Goal: Task Accomplishment & Management: Manage account settings

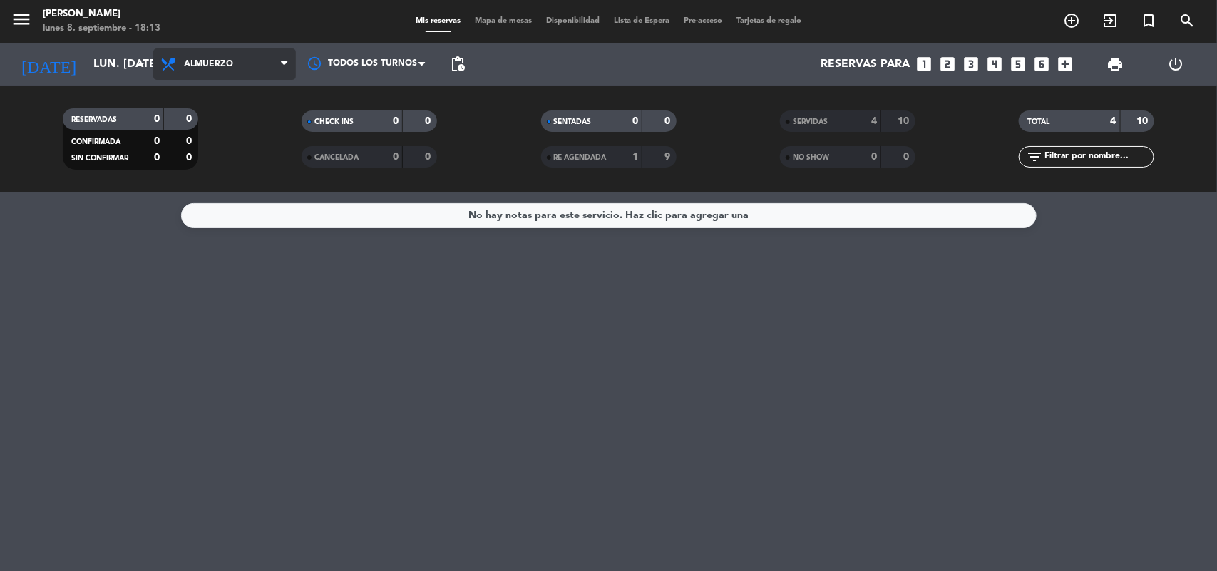
click at [176, 69] on icon at bounding box center [170, 64] width 21 height 17
click at [207, 148] on div "menu [PERSON_NAME] lunes 8. septiembre - 18:13 Mis reservas Mapa de mesas Dispo…" at bounding box center [608, 96] width 1217 height 193
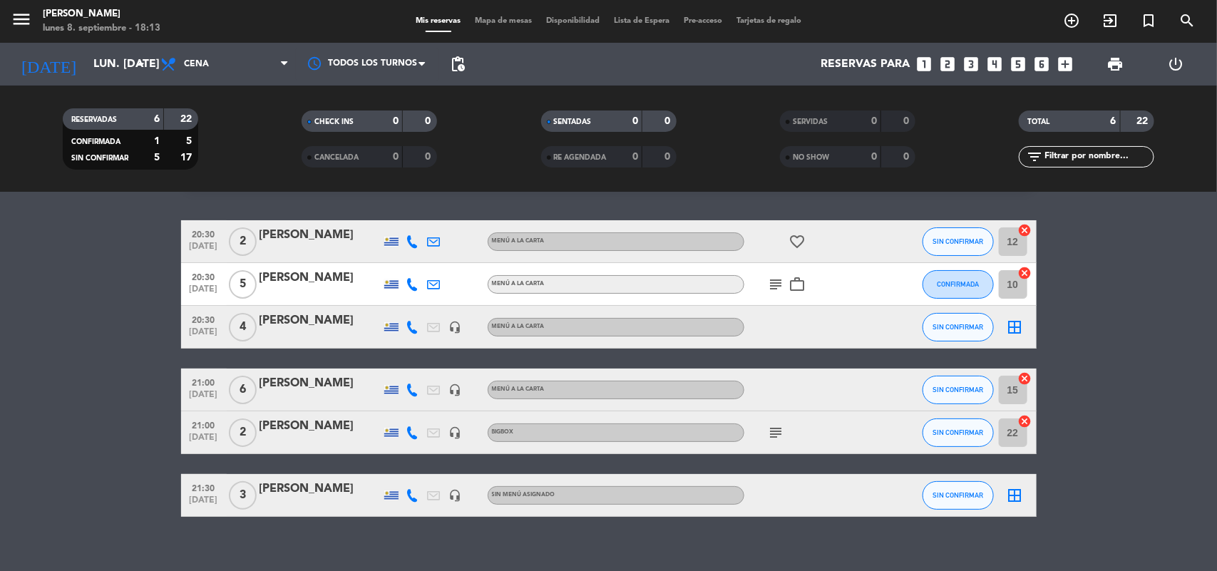
scroll to position [54, 0]
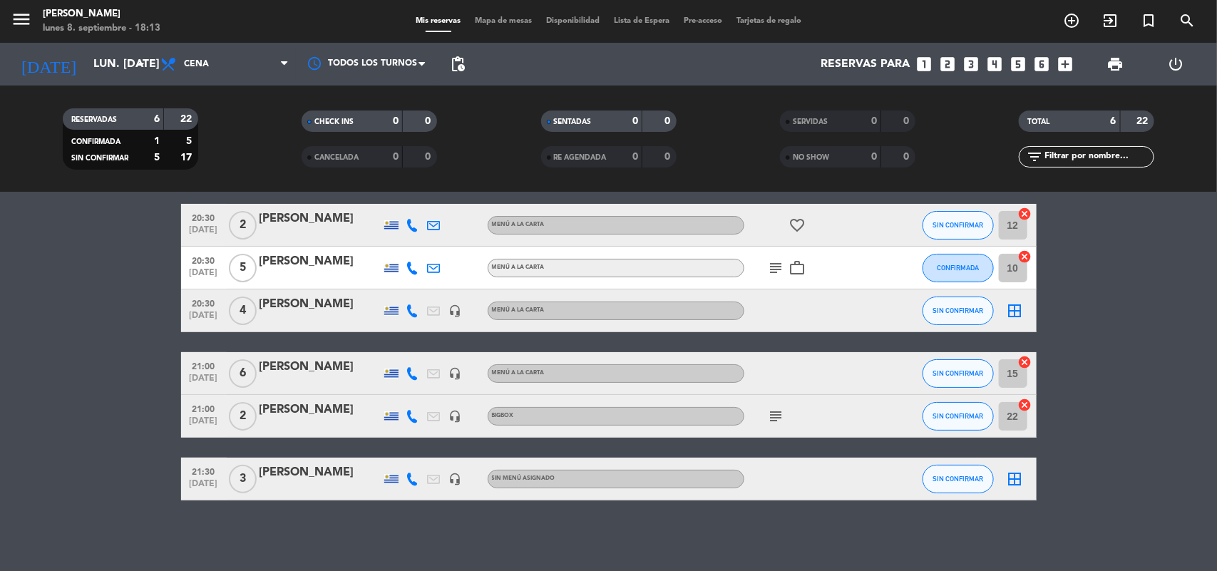
click at [1015, 312] on icon "border_all" at bounding box center [1015, 310] width 17 height 17
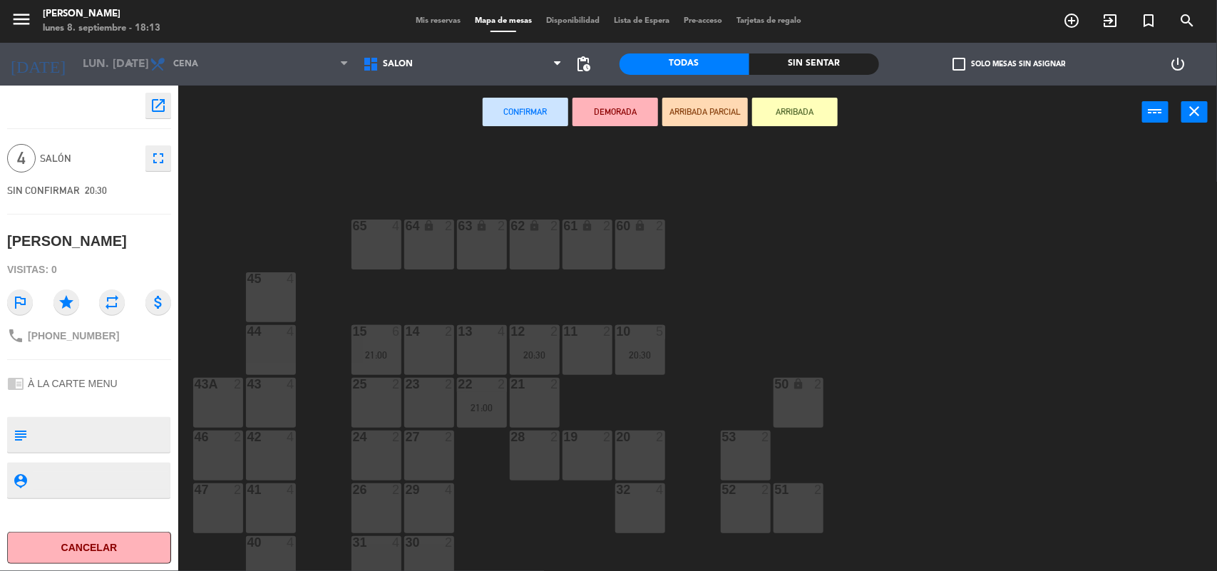
click at [474, 348] on div "13 4" at bounding box center [482, 350] width 50 height 50
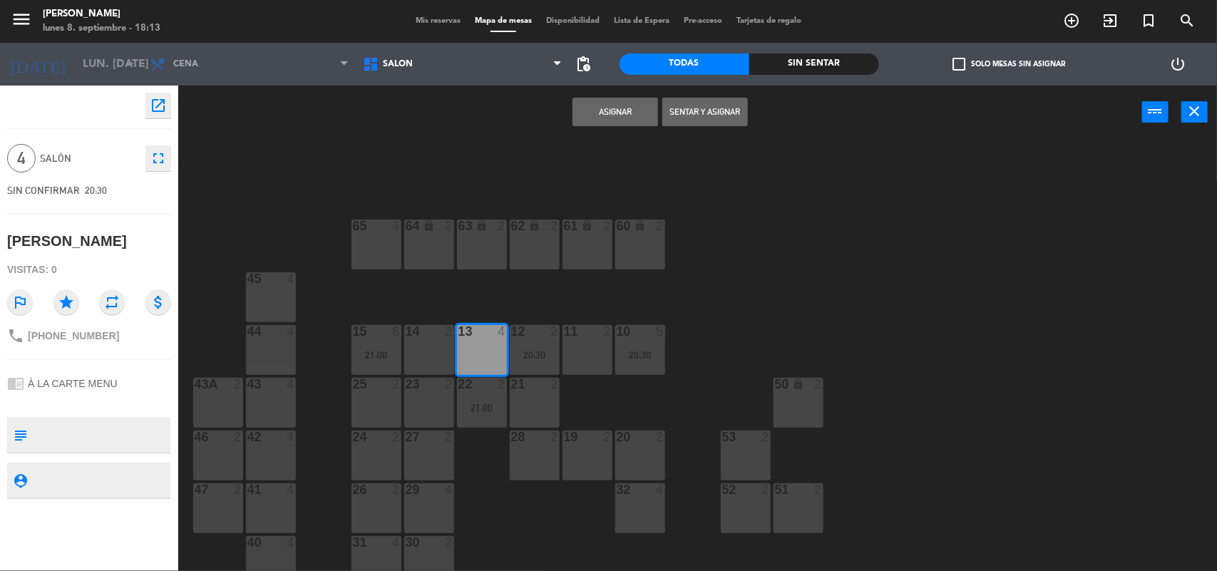
click at [618, 111] on button "Asignar" at bounding box center [616, 112] width 86 height 29
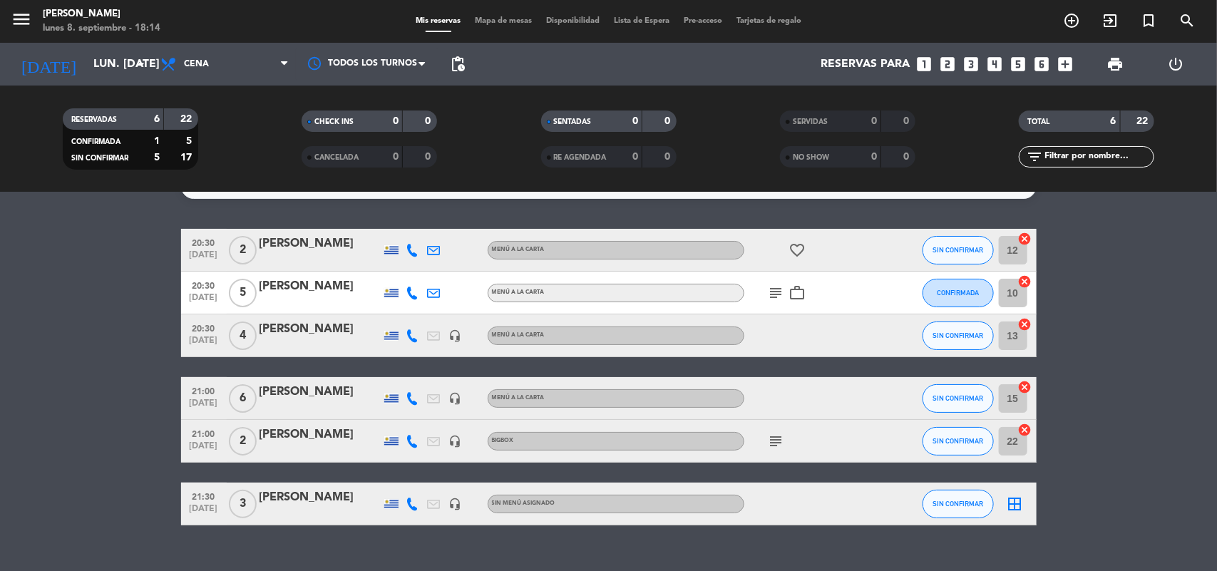
scroll to position [54, 0]
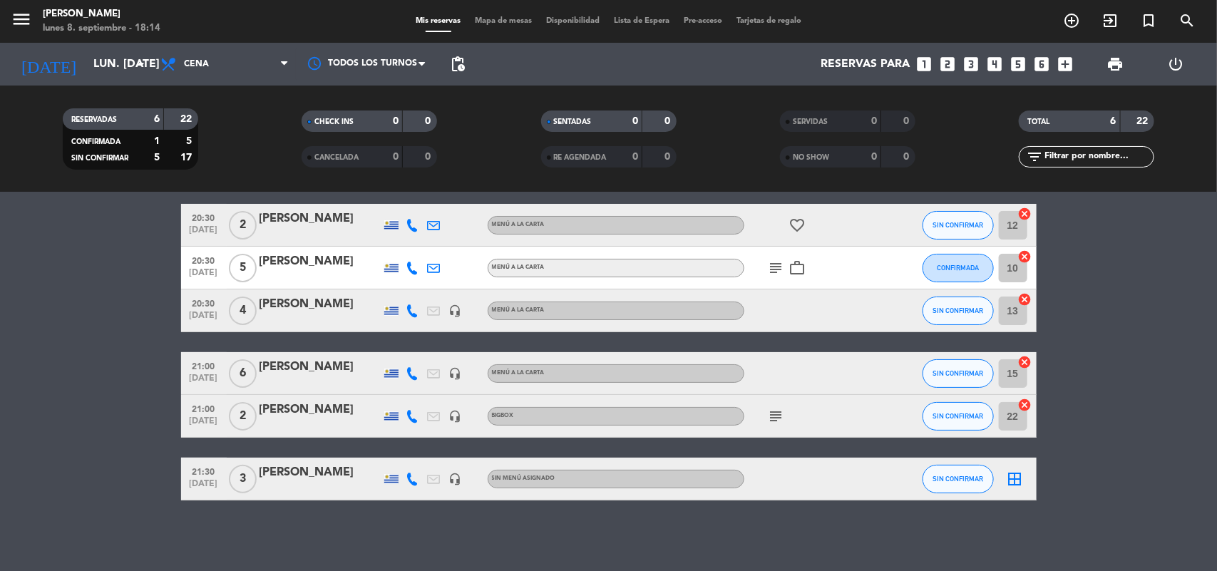
click at [1011, 476] on icon "border_all" at bounding box center [1015, 479] width 17 height 17
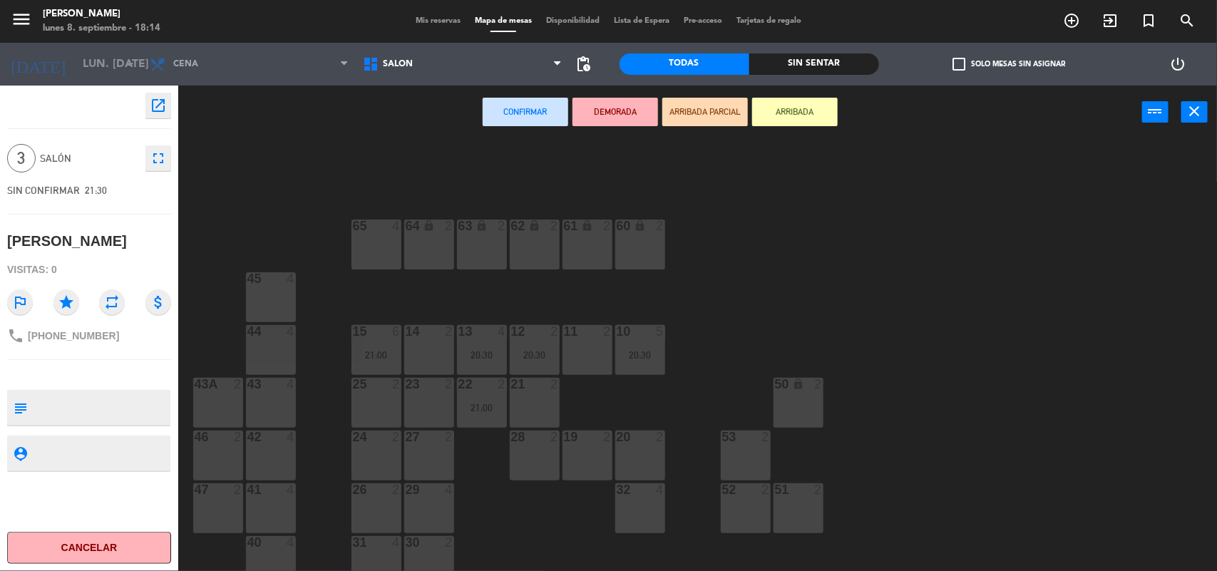
click at [603, 296] on div "64 lock 2 63 lock 2 62 lock 2 61 lock 2 60 lock 2 65 4 45 4 10 5 20:30 15 6 21:…" at bounding box center [703, 357] width 1027 height 432
click at [572, 344] on div "11 2" at bounding box center [588, 350] width 50 height 50
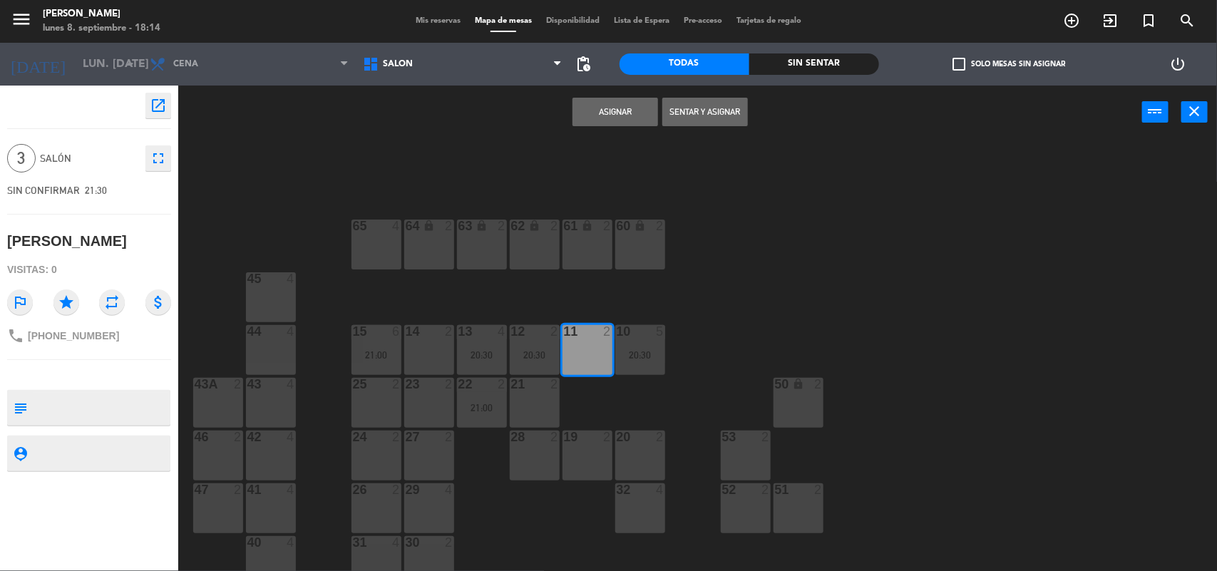
click at [614, 106] on button "Asignar" at bounding box center [616, 112] width 86 height 29
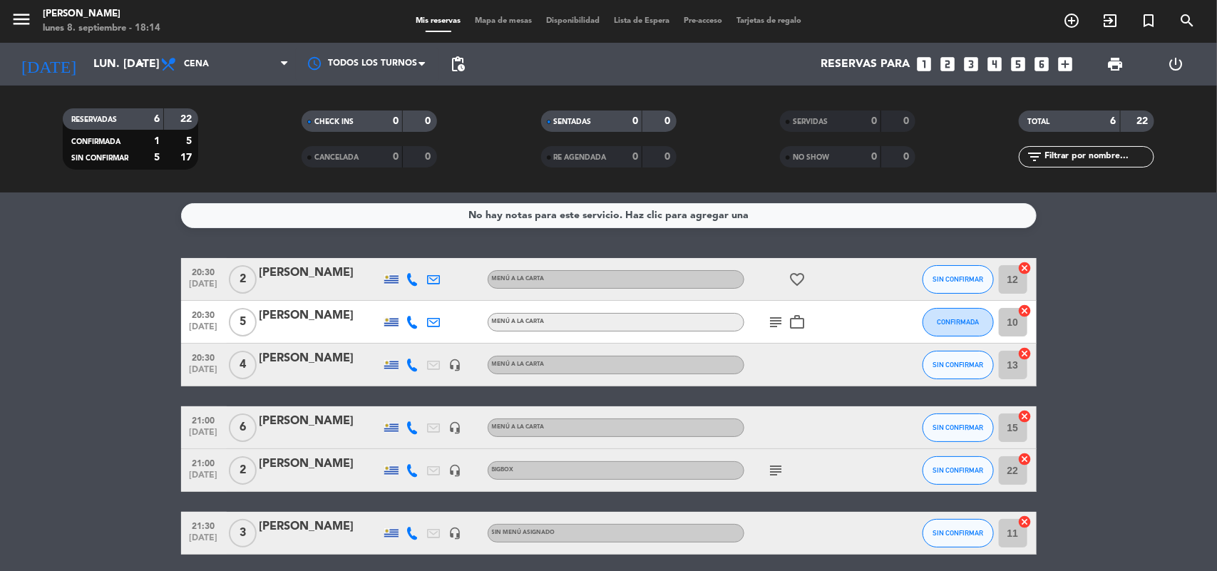
click at [506, 22] on span "Mapa de mesas" at bounding box center [503, 21] width 71 height 8
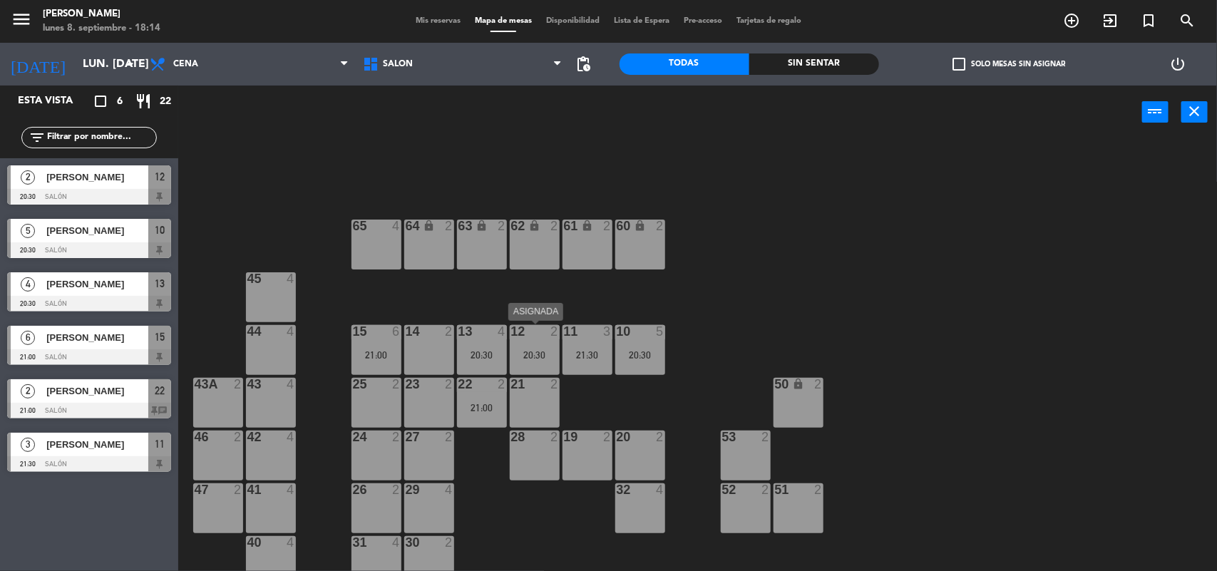
click at [512, 337] on div "12" at bounding box center [511, 331] width 1 height 13
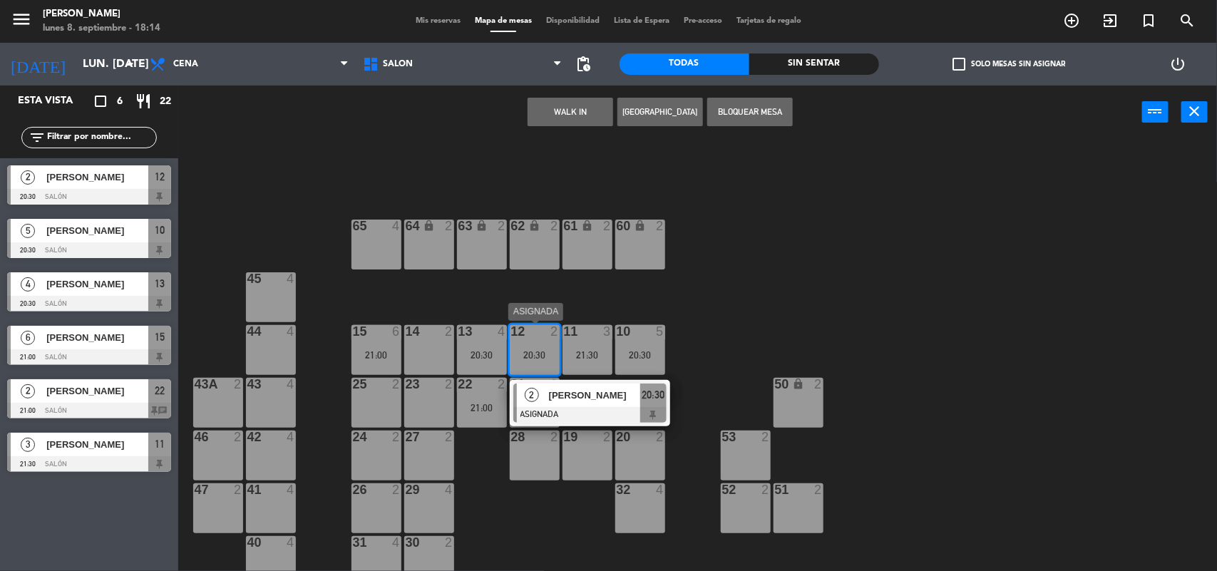
click at [571, 397] on span "[PERSON_NAME]" at bounding box center [594, 395] width 91 height 15
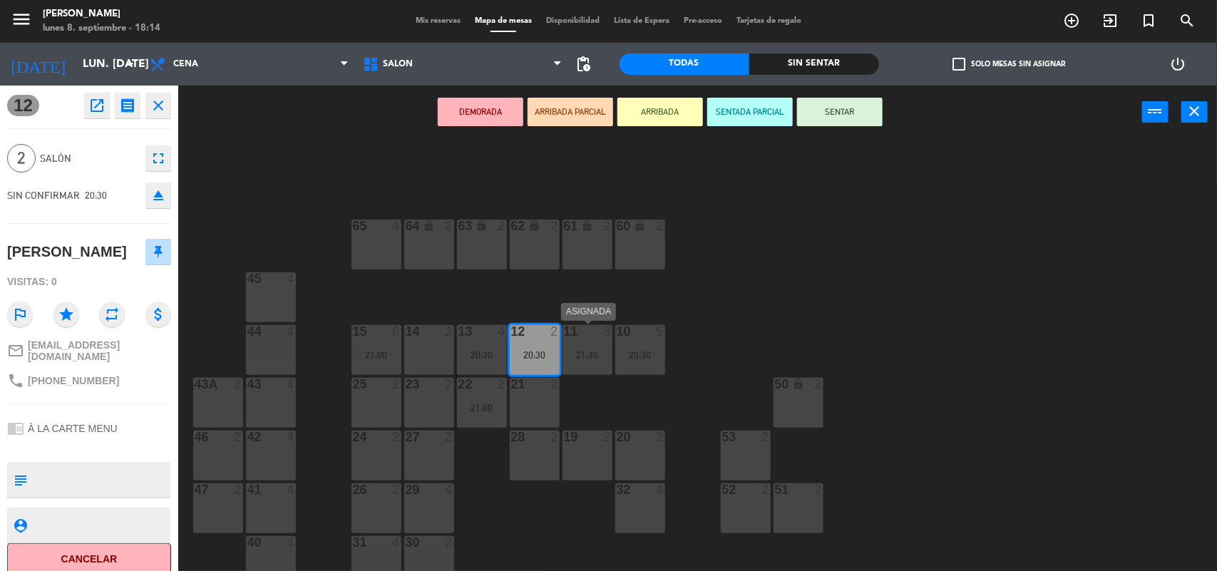
click at [592, 361] on div "11 3 21:30" at bounding box center [588, 350] width 50 height 50
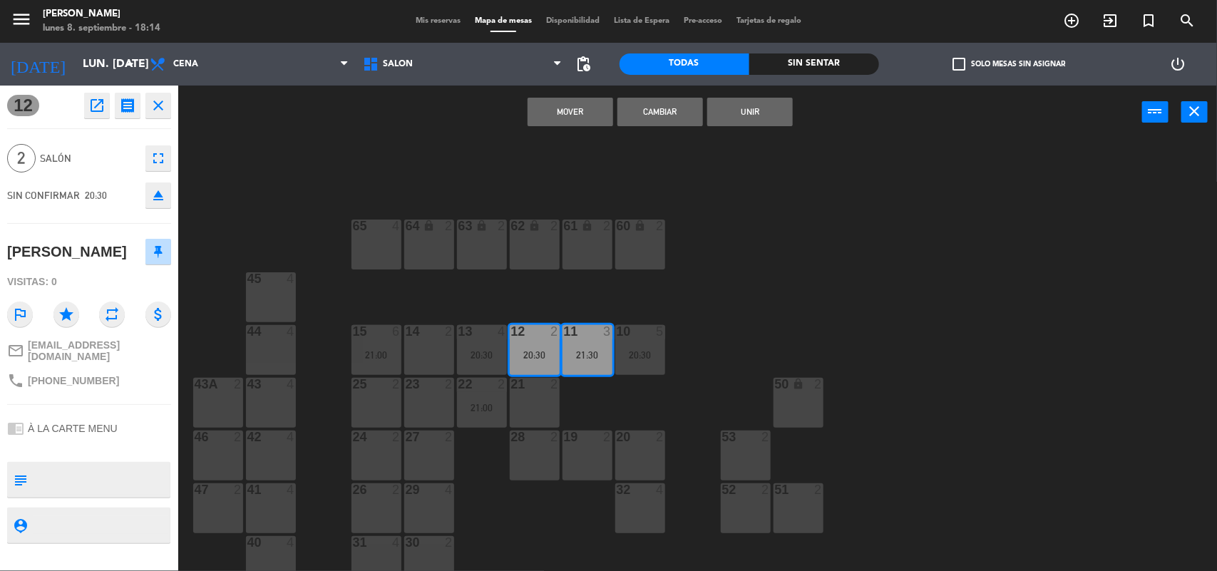
click at [558, 105] on button "Mover" at bounding box center [571, 112] width 86 height 29
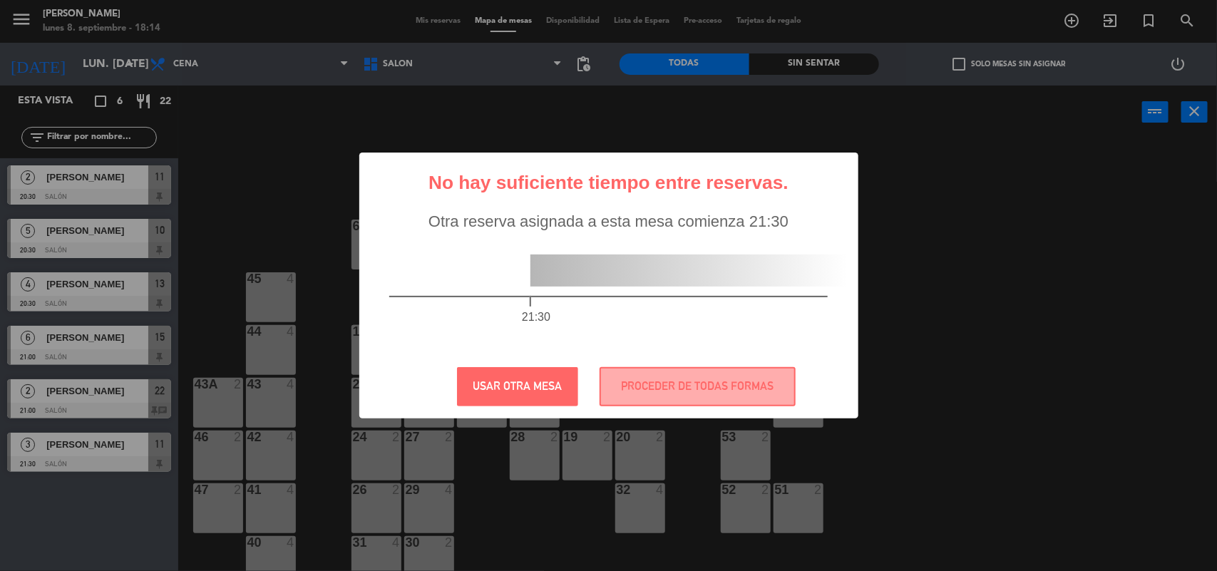
click at [1013, 235] on div "? ! i No hay suficiente tiempo entre reservas. × Otra reserva asignada a esta m…" at bounding box center [608, 285] width 1217 height 571
click at [819, 126] on div "? ! i No hay suficiente tiempo entre reservas. × Otra reserva asignada a esta m…" at bounding box center [608, 285] width 1217 height 571
click at [556, 396] on button "USAR OTRA MESA" at bounding box center [517, 386] width 121 height 39
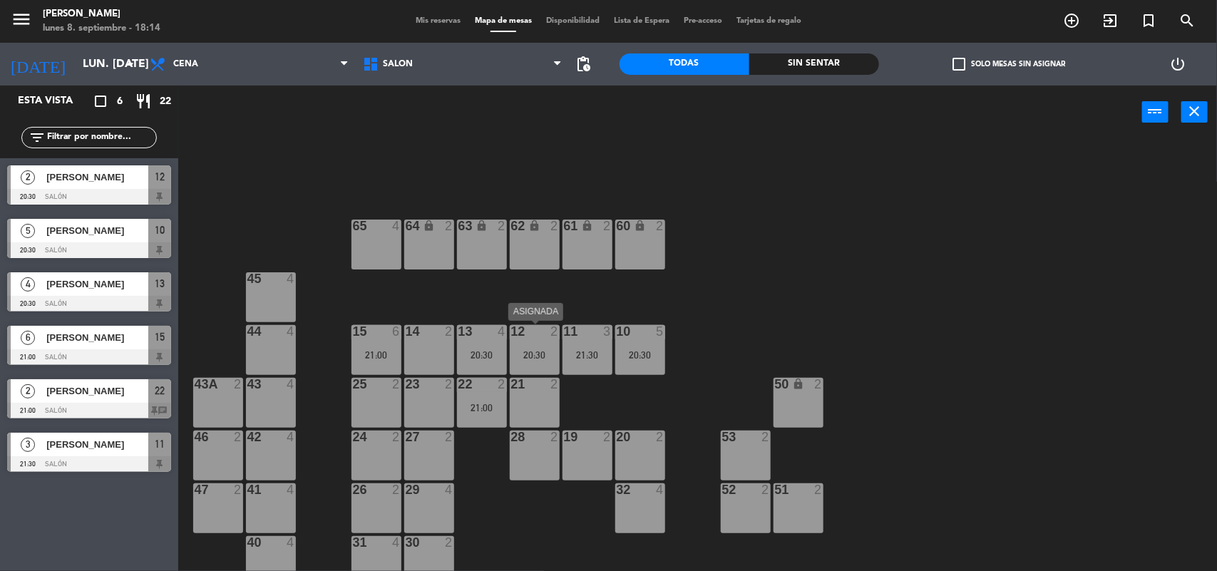
click at [543, 347] on div "12 2 20:30" at bounding box center [535, 350] width 50 height 50
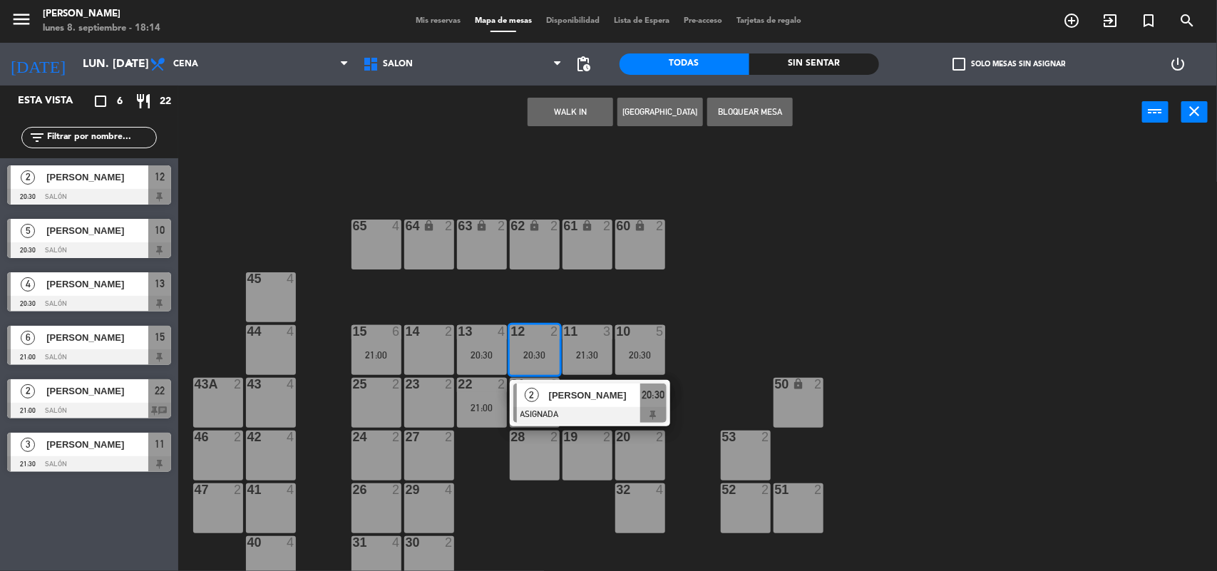
click at [528, 458] on div "28 2" at bounding box center [535, 456] width 50 height 50
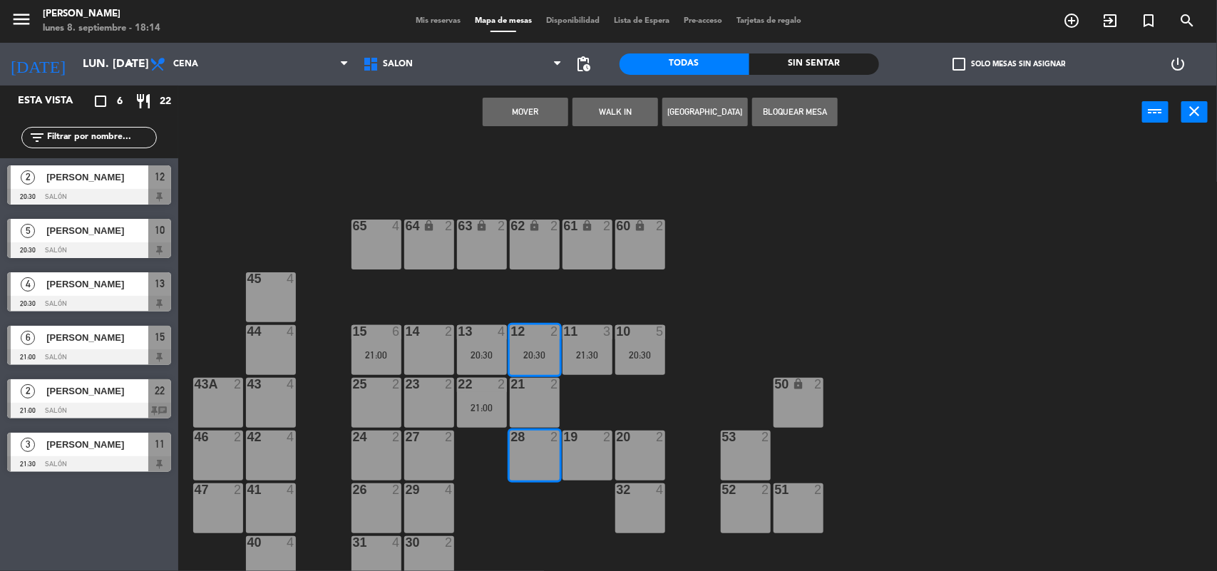
click at [540, 115] on button "Mover" at bounding box center [526, 112] width 86 height 29
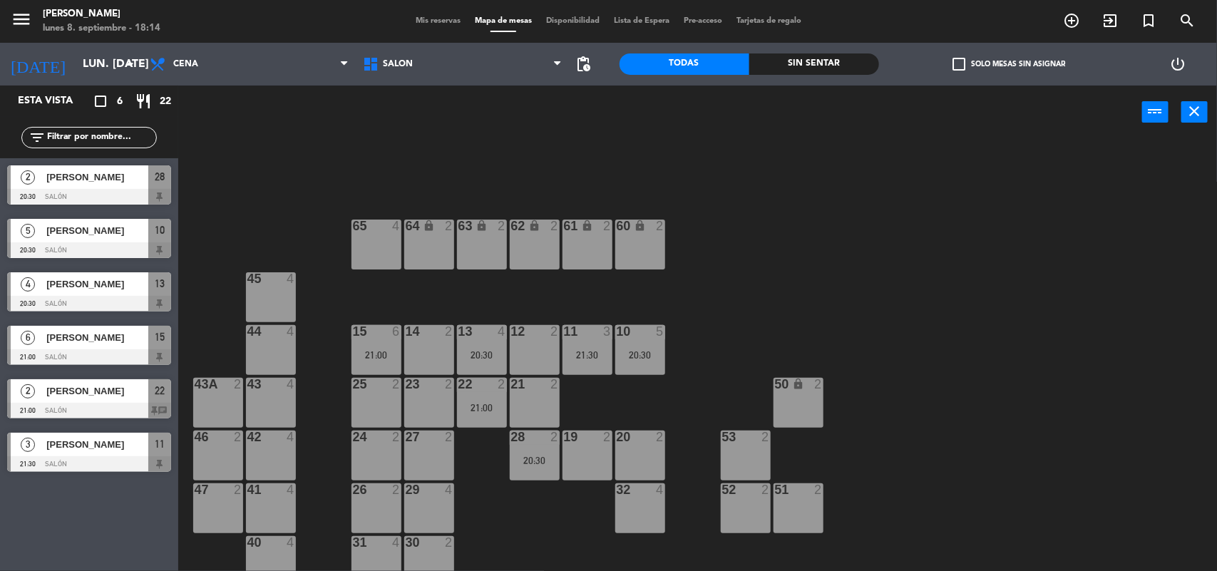
click at [586, 358] on div "21:30" at bounding box center [588, 355] width 50 height 10
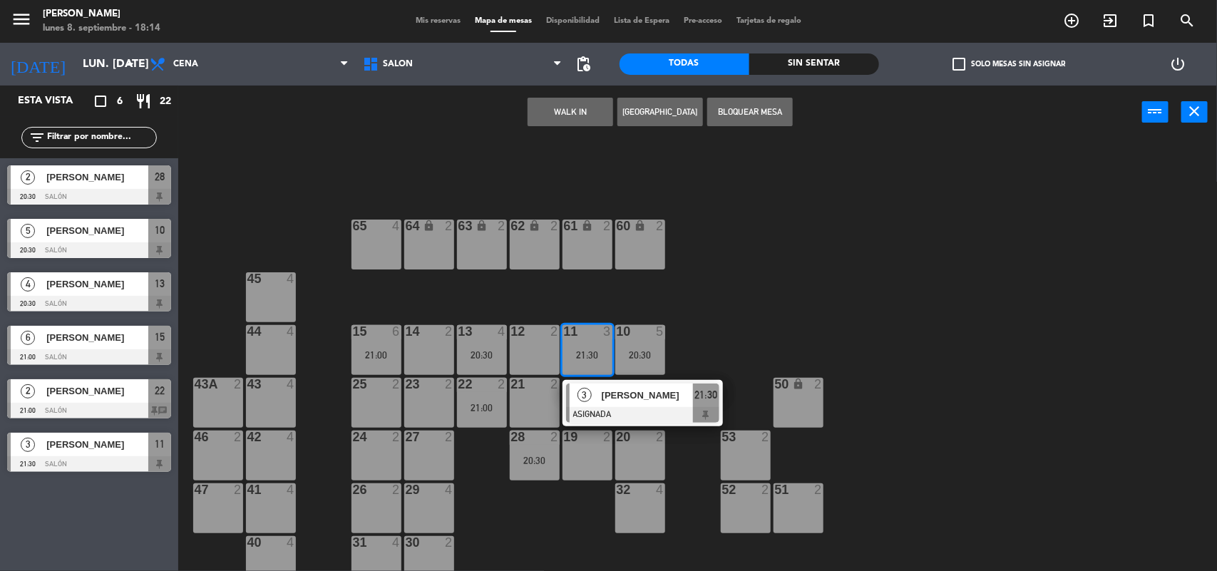
click at [521, 348] on div "12 2" at bounding box center [535, 350] width 50 height 50
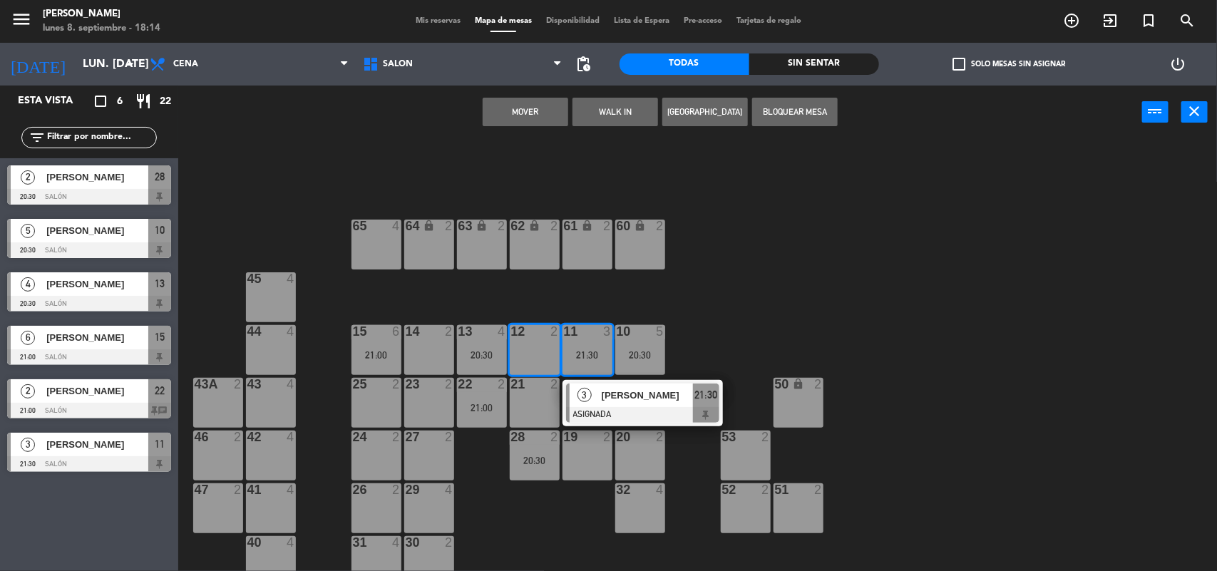
click at [523, 108] on button "Mover" at bounding box center [526, 112] width 86 height 29
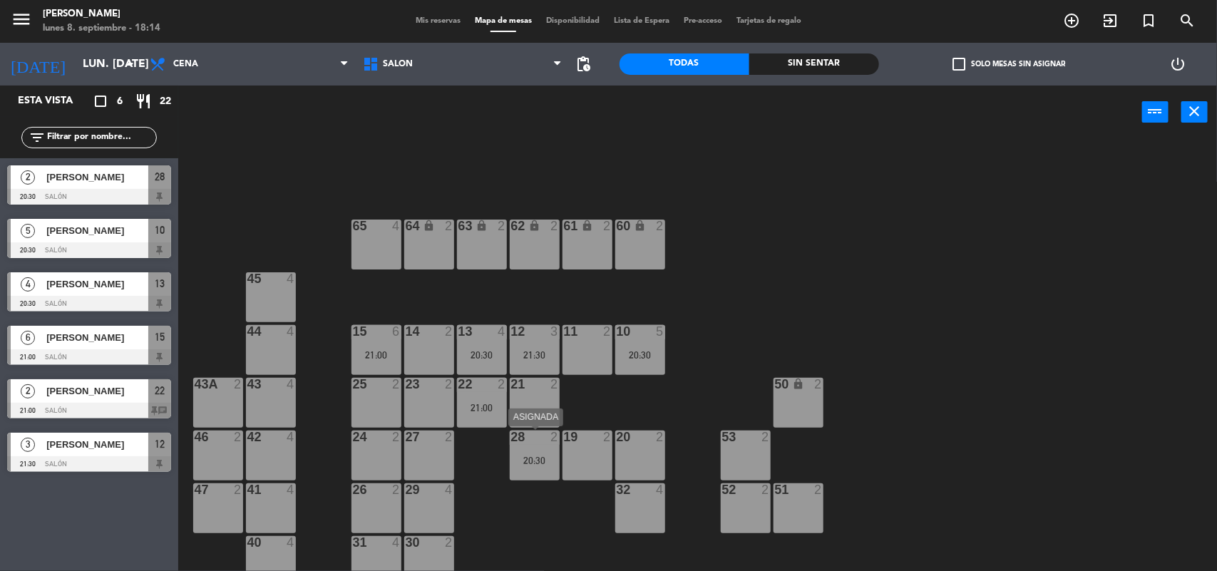
click at [526, 456] on div "20:30" at bounding box center [535, 461] width 50 height 10
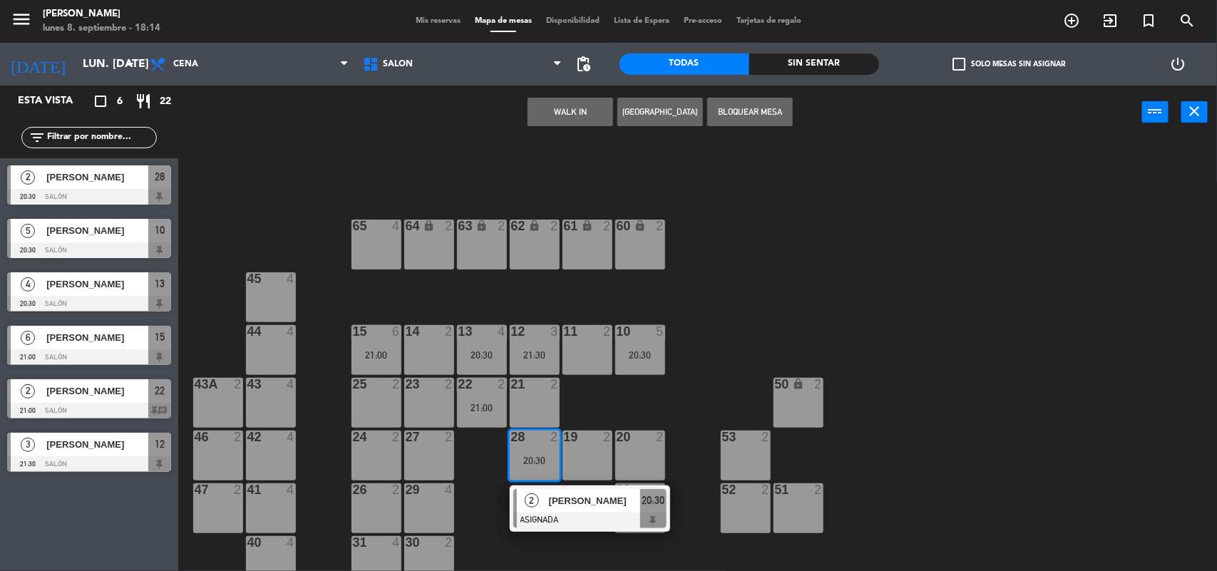
click at [600, 332] on div "2" at bounding box center [611, 331] width 24 height 13
click at [529, 109] on button "Mover" at bounding box center [526, 112] width 86 height 29
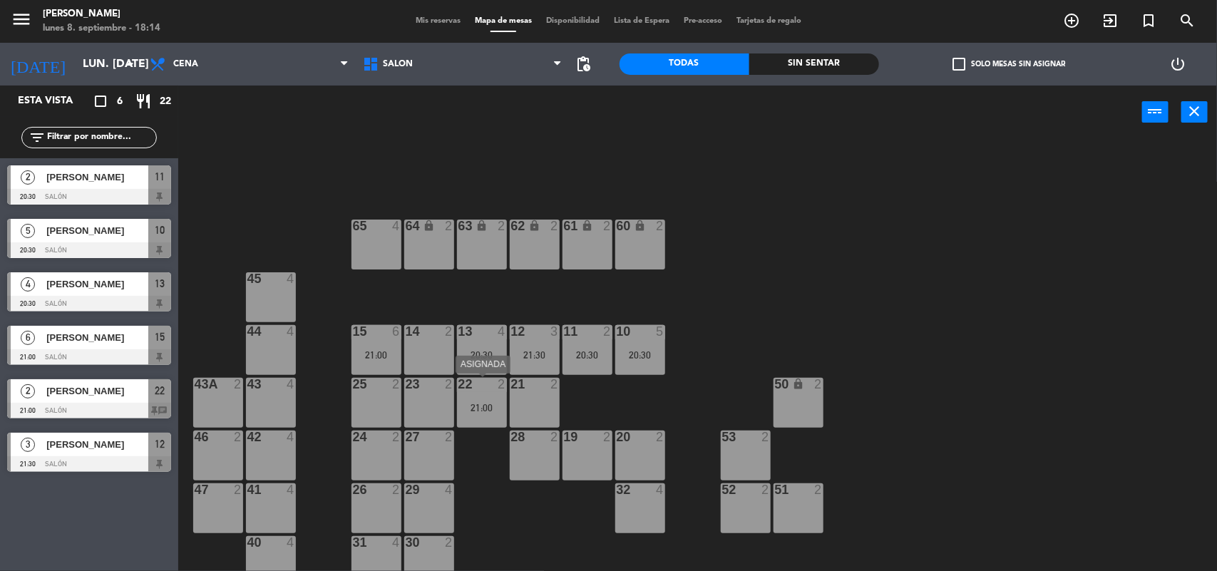
click at [486, 407] on div "21:00" at bounding box center [482, 408] width 50 height 10
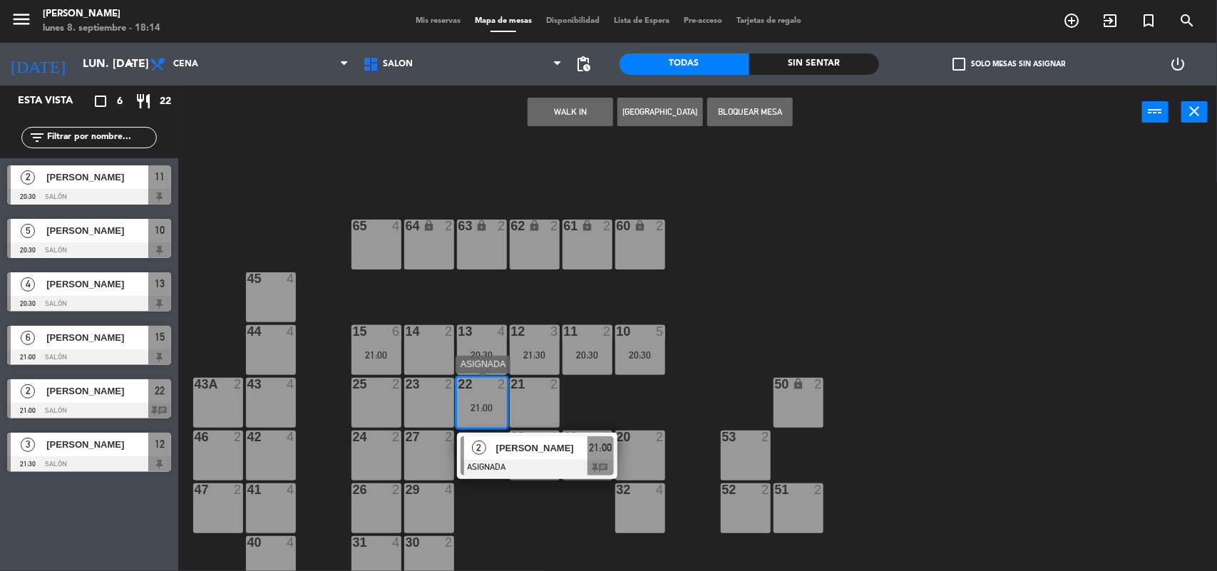
click at [511, 449] on span "[PERSON_NAME]" at bounding box center [541, 448] width 91 height 15
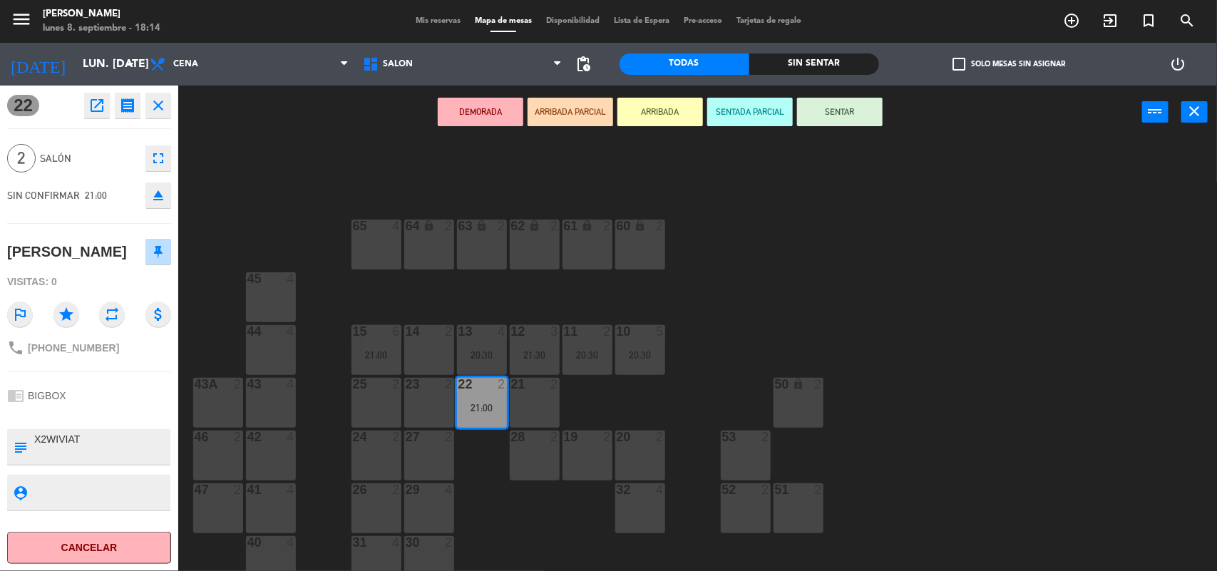
click at [813, 285] on div "64 lock 2 63 lock 2 62 lock 2 61 lock 2 60 lock 2 65 4 45 4 10 5 20:30 15 6 21:…" at bounding box center [703, 357] width 1027 height 432
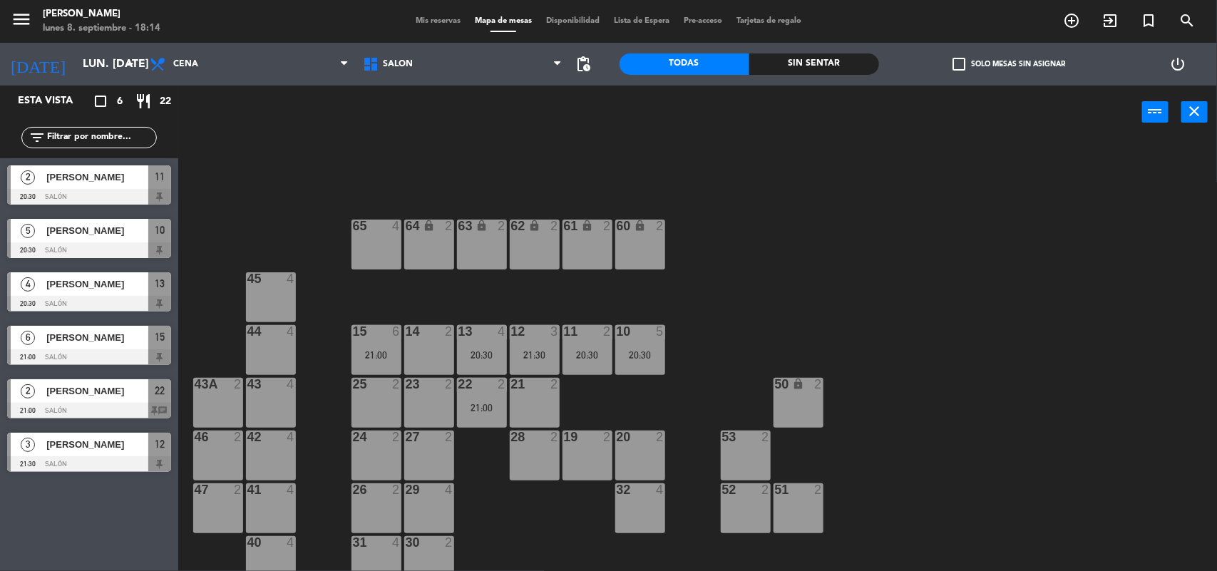
click at [414, 23] on span "Mis reservas" at bounding box center [438, 21] width 59 height 8
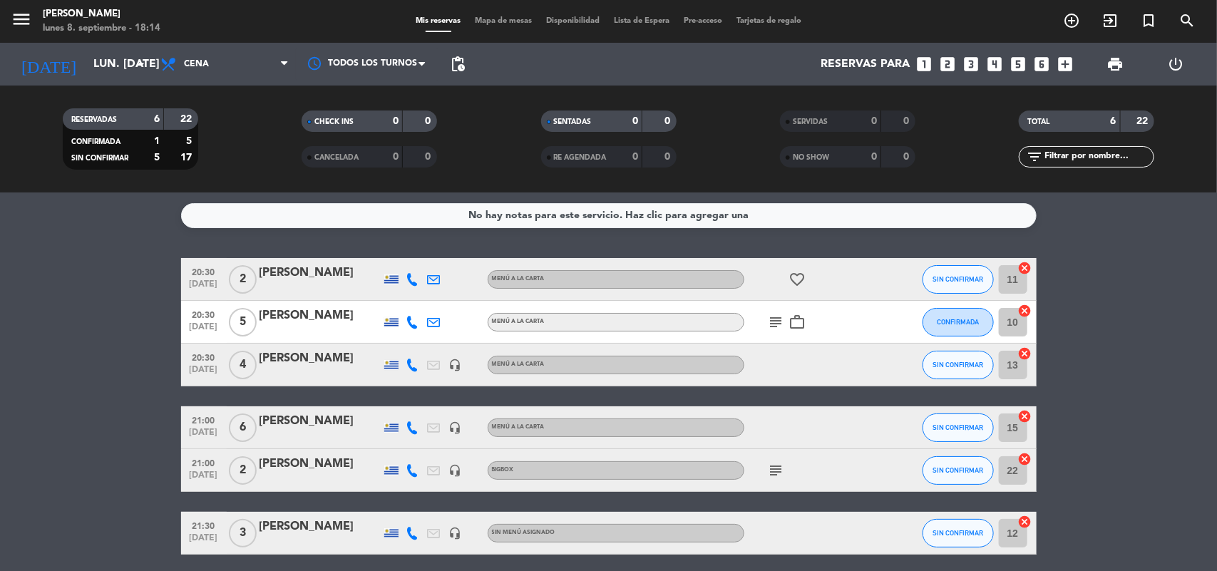
scroll to position [54, 0]
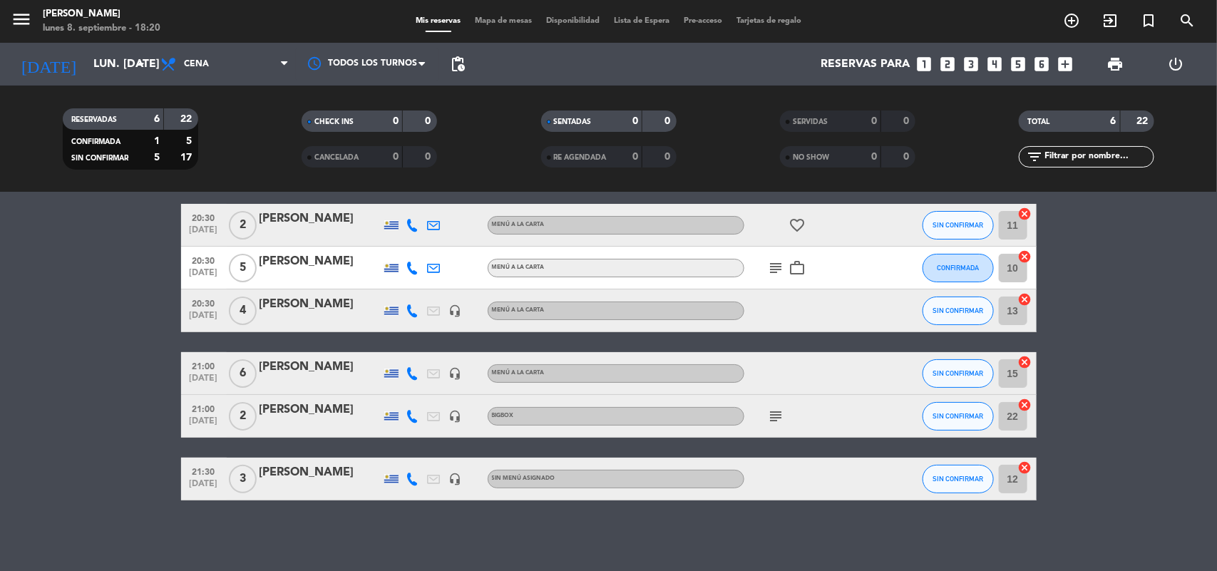
click at [1020, 66] on icon "looks_5" at bounding box center [1019, 64] width 19 height 19
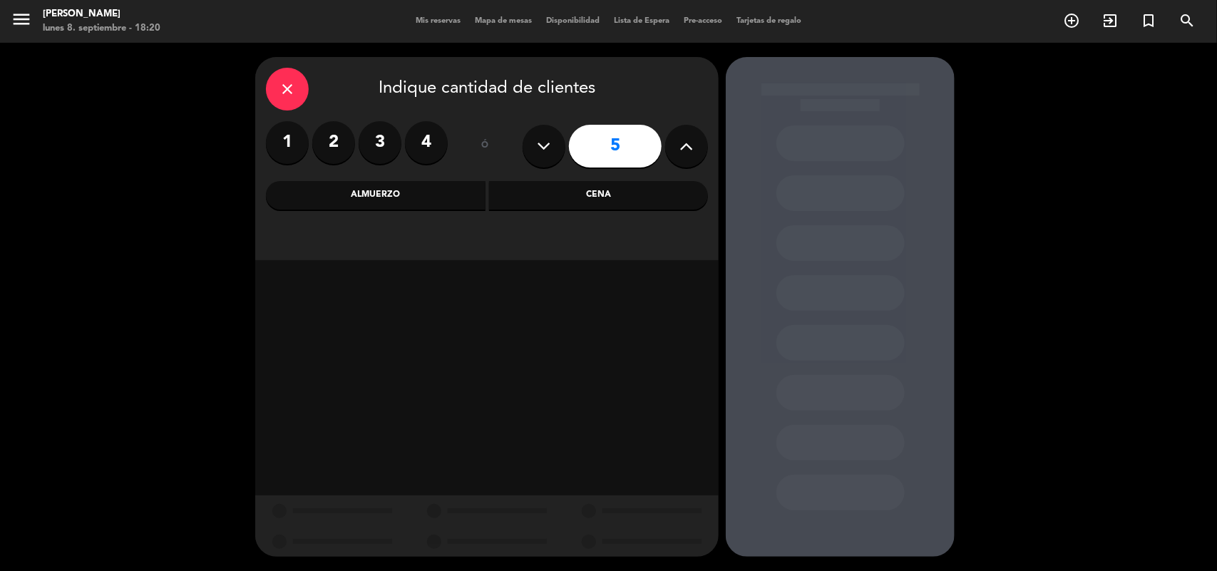
click at [524, 203] on div "Cena" at bounding box center [599, 195] width 220 height 29
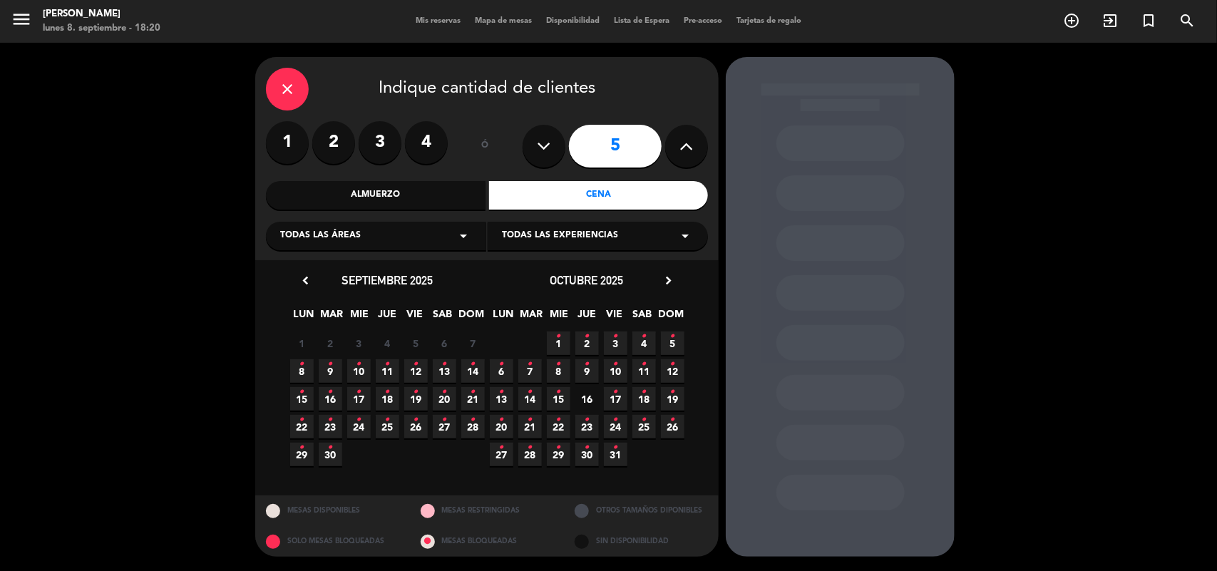
click at [305, 366] on span "8 •" at bounding box center [302, 371] width 24 height 24
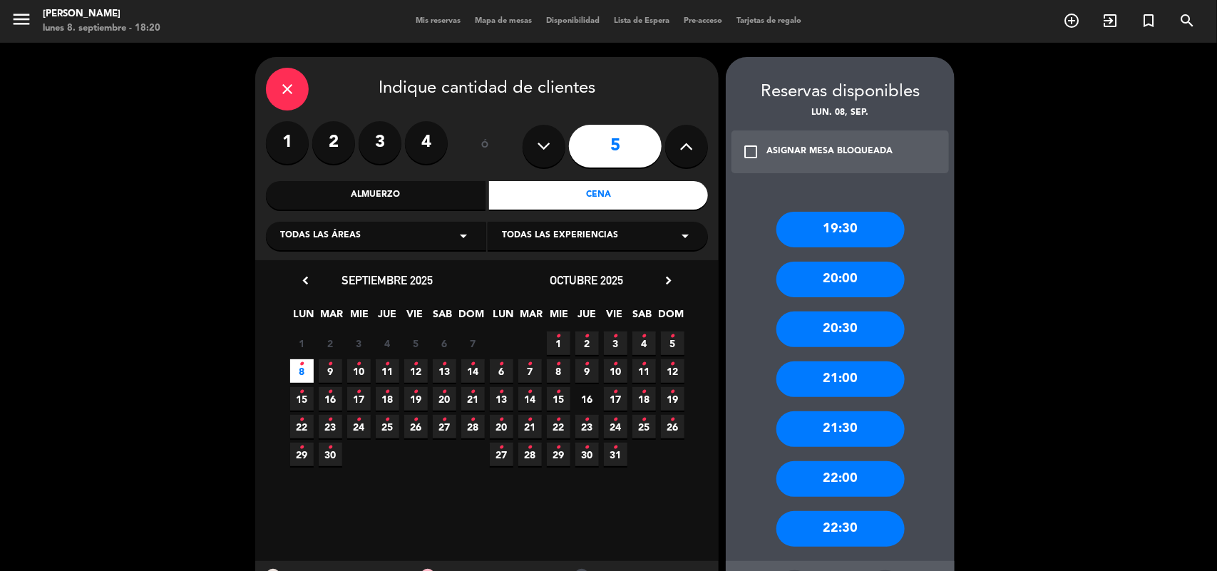
click at [888, 272] on div "20:00" at bounding box center [841, 280] width 128 height 36
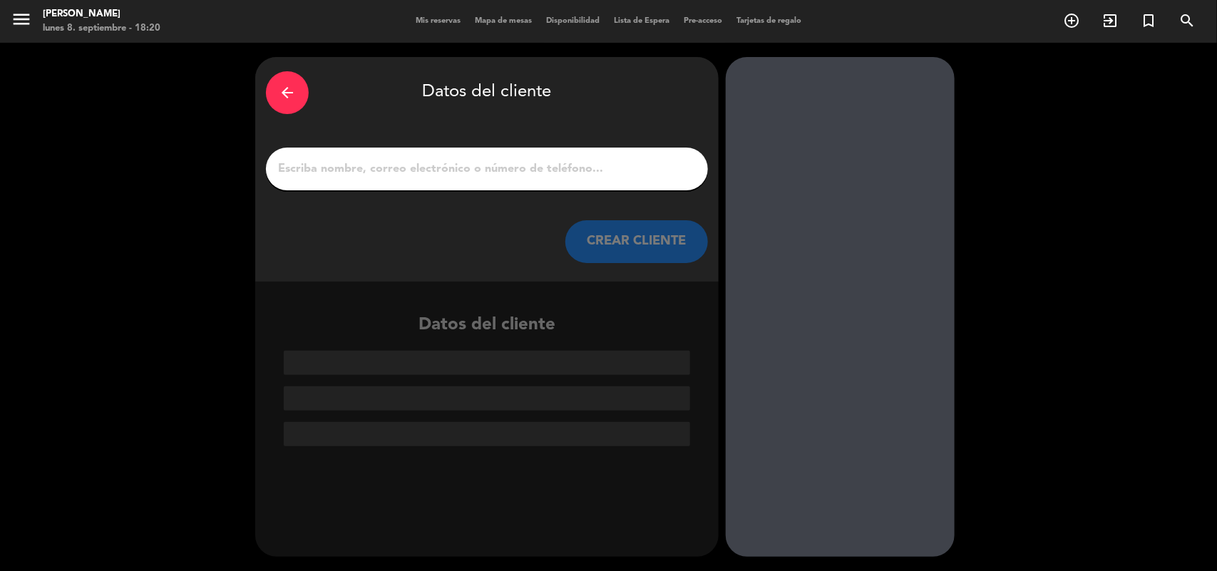
click at [608, 148] on div at bounding box center [487, 169] width 442 height 43
click at [604, 165] on input "1" at bounding box center [487, 169] width 421 height 20
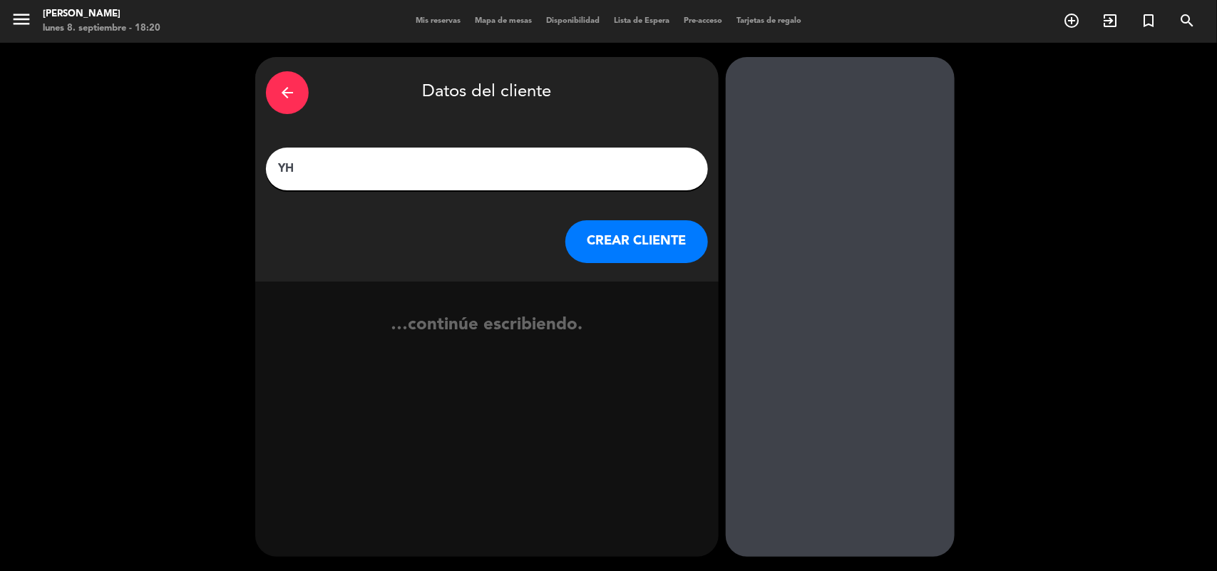
type input "Y"
type input "[PERSON_NAME]"
click at [649, 251] on button "CREAR CLIENTE" at bounding box center [637, 241] width 143 height 43
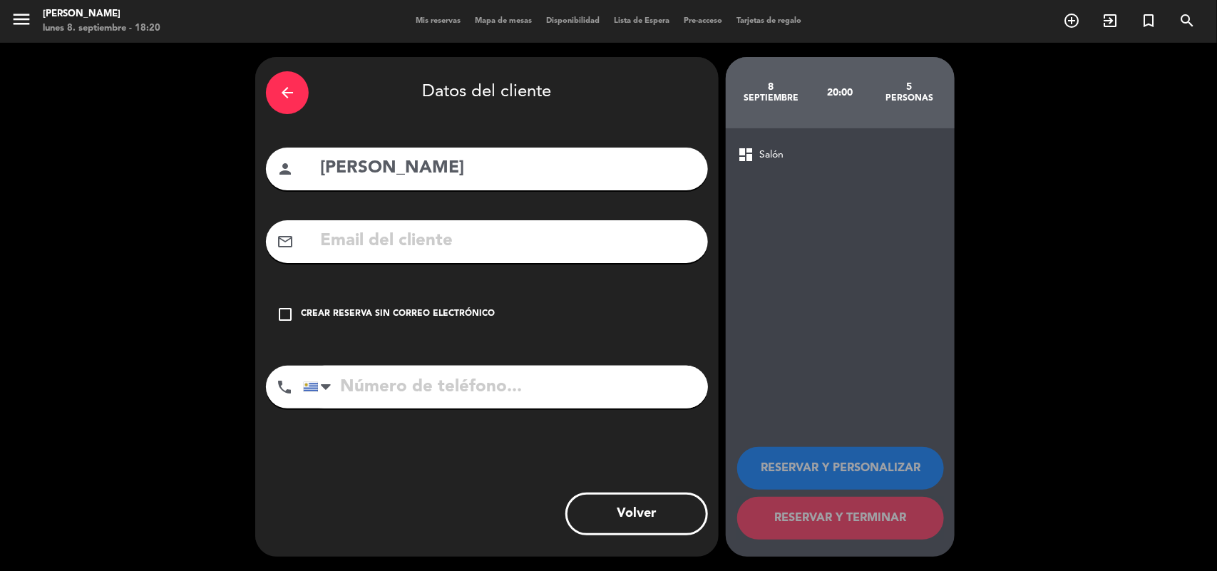
click at [429, 372] on input "tel" at bounding box center [505, 387] width 405 height 43
type input "097252609"
click at [446, 322] on div "check_box_outline_blank Crear reserva sin correo electrónico" at bounding box center [487, 314] width 442 height 43
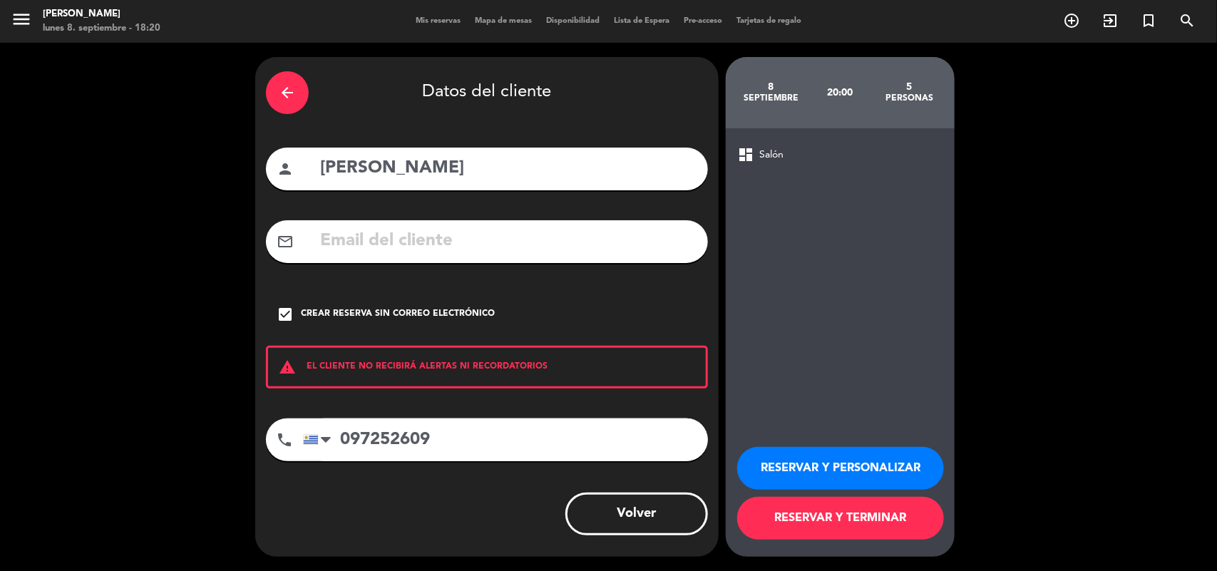
click at [844, 469] on button "RESERVAR Y PERSONALIZAR" at bounding box center [840, 468] width 207 height 43
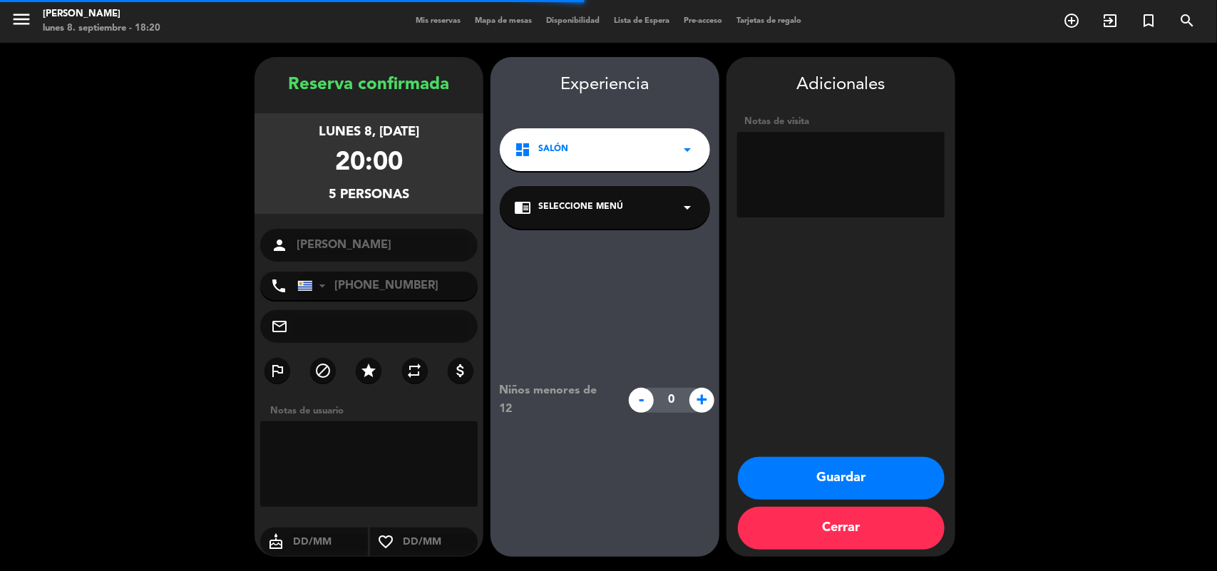
click at [686, 213] on icon "arrow_drop_down" at bounding box center [687, 207] width 17 height 17
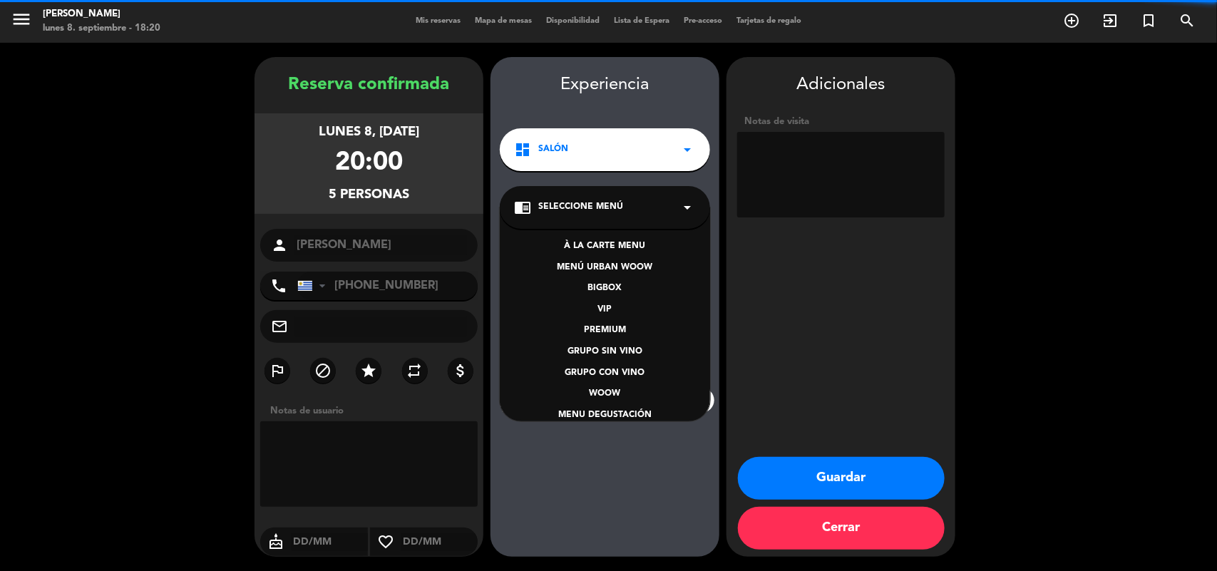
click at [610, 248] on div "À LA CARTE MENU" at bounding box center [605, 247] width 182 height 14
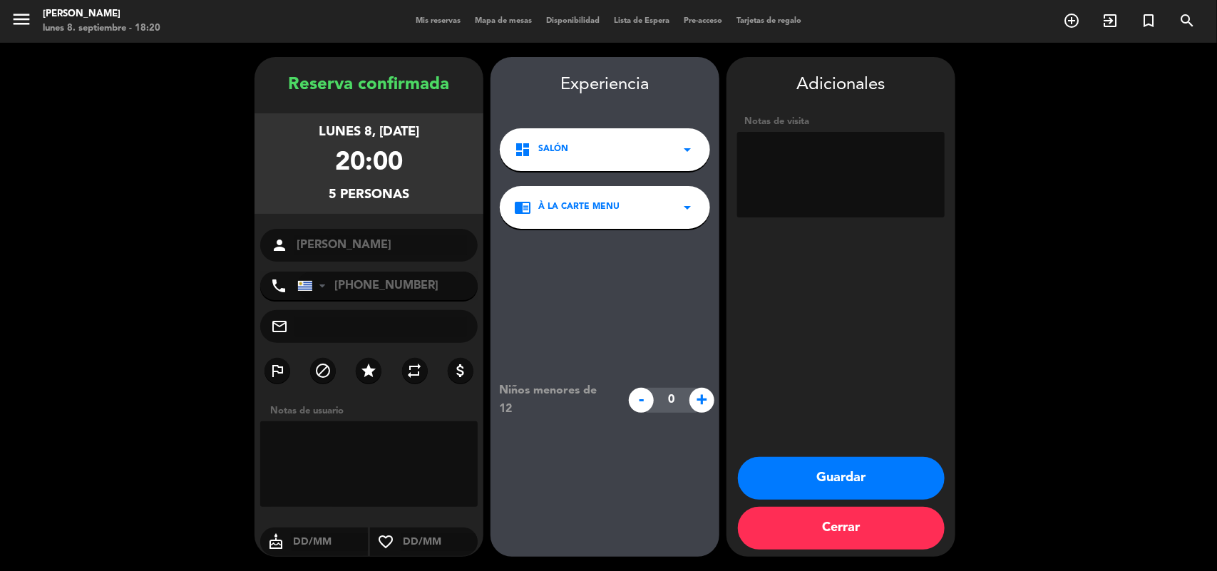
click at [822, 466] on button "Guardar" at bounding box center [841, 478] width 207 height 43
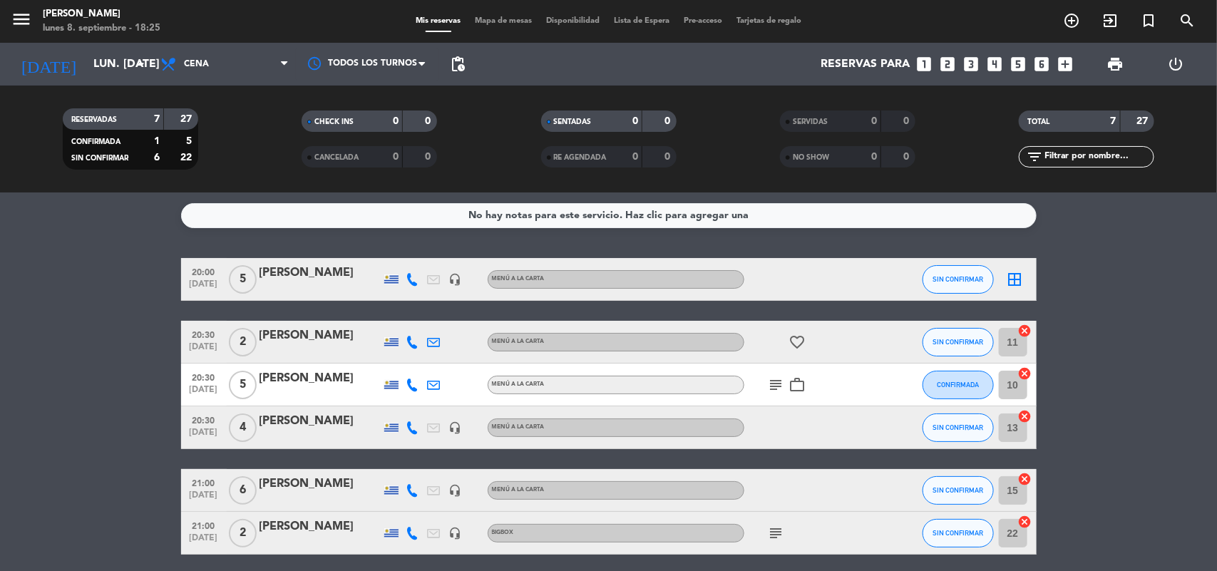
click at [510, 21] on span "Mapa de mesas" at bounding box center [503, 21] width 71 height 8
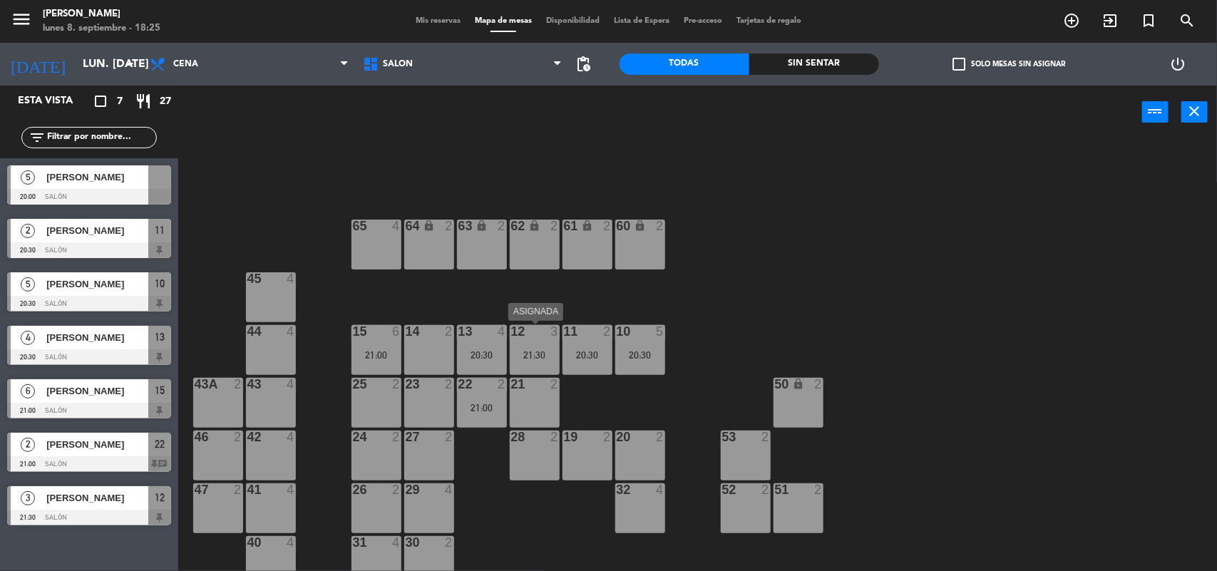
click at [544, 346] on div "12 3 21:30" at bounding box center [535, 350] width 50 height 50
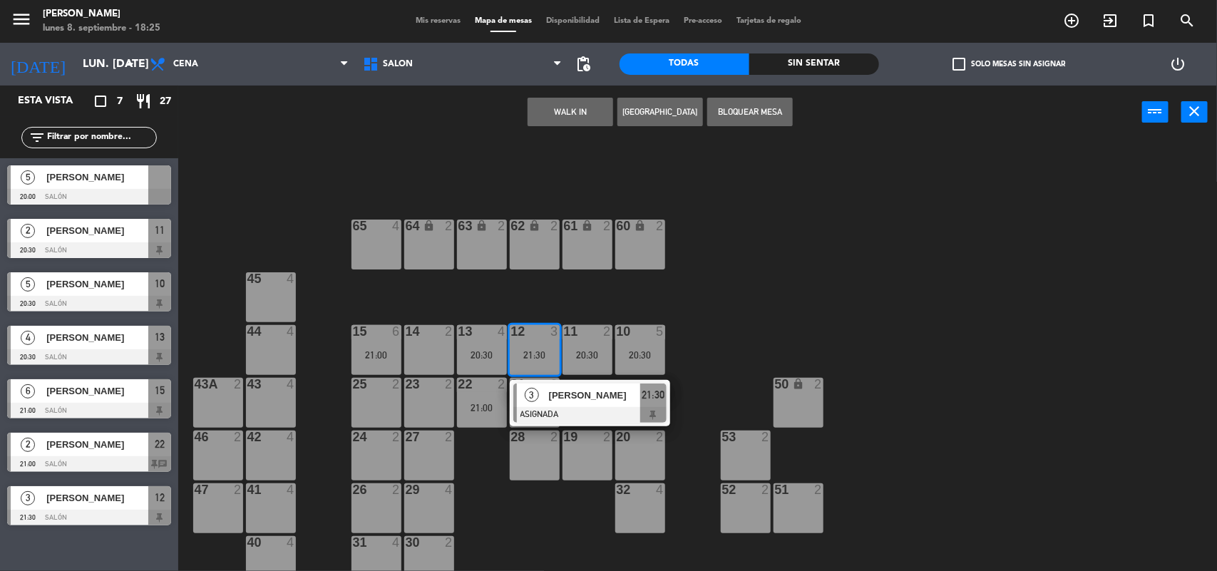
click at [432, 494] on div at bounding box center [429, 490] width 24 height 13
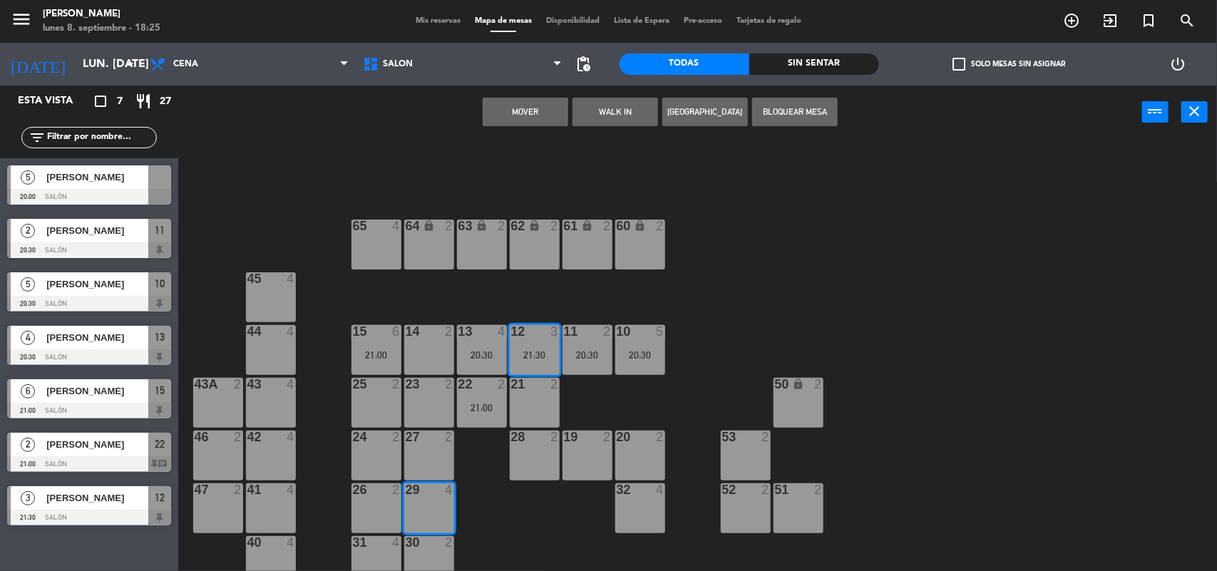
click at [519, 116] on button "Mover" at bounding box center [526, 112] width 86 height 29
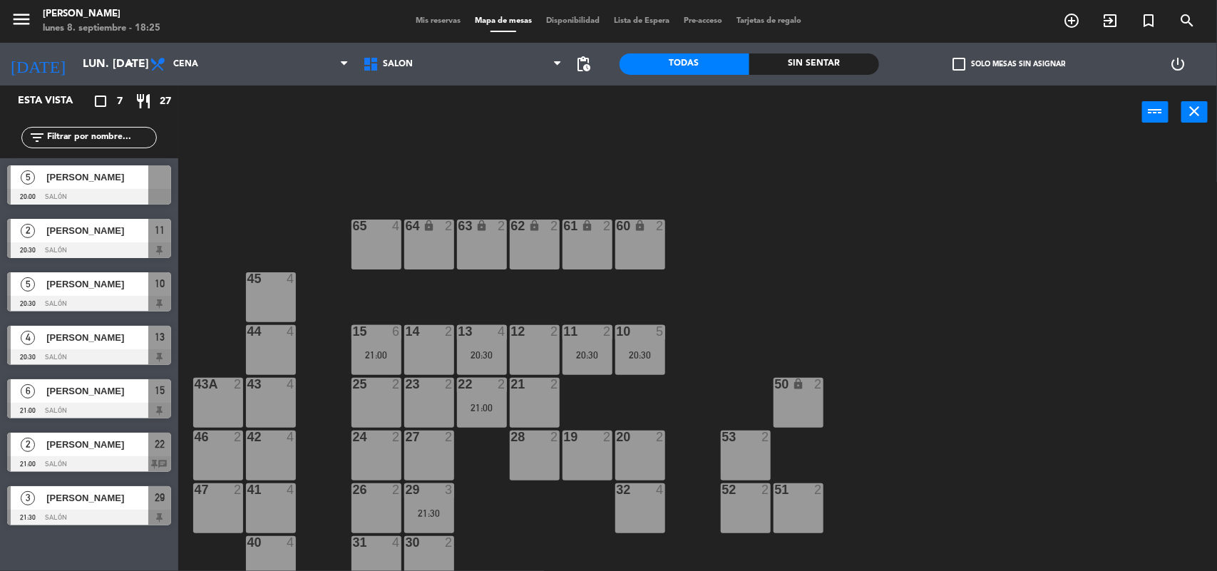
click at [153, 178] on div "5 [PERSON_NAME] 20:00 Salón" at bounding box center [89, 184] width 178 height 53
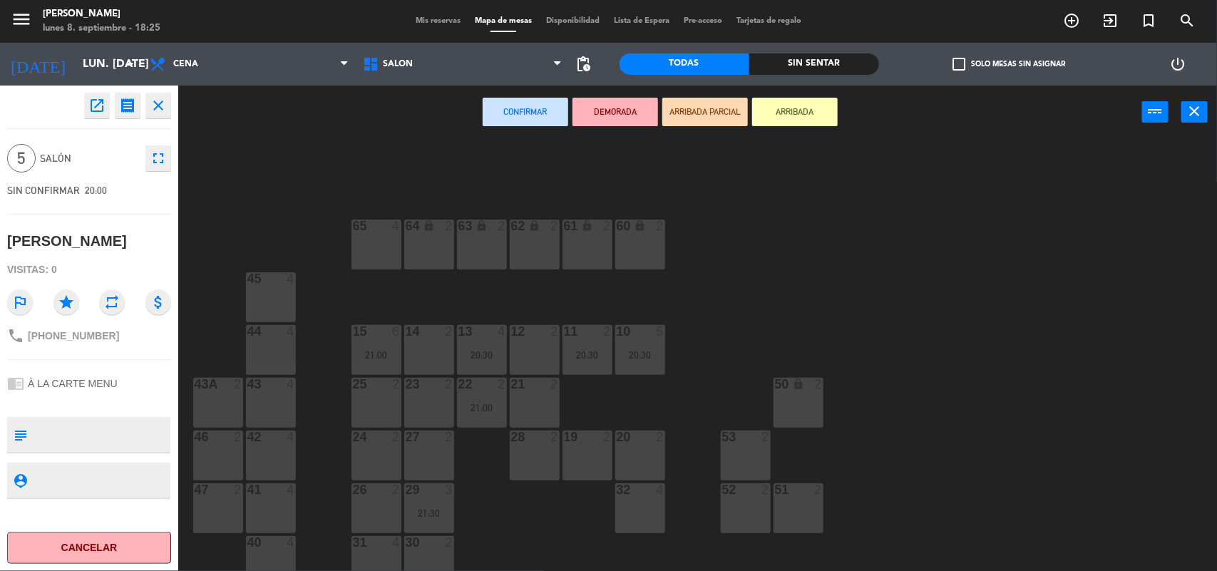
click at [537, 351] on div "12 2" at bounding box center [535, 350] width 50 height 50
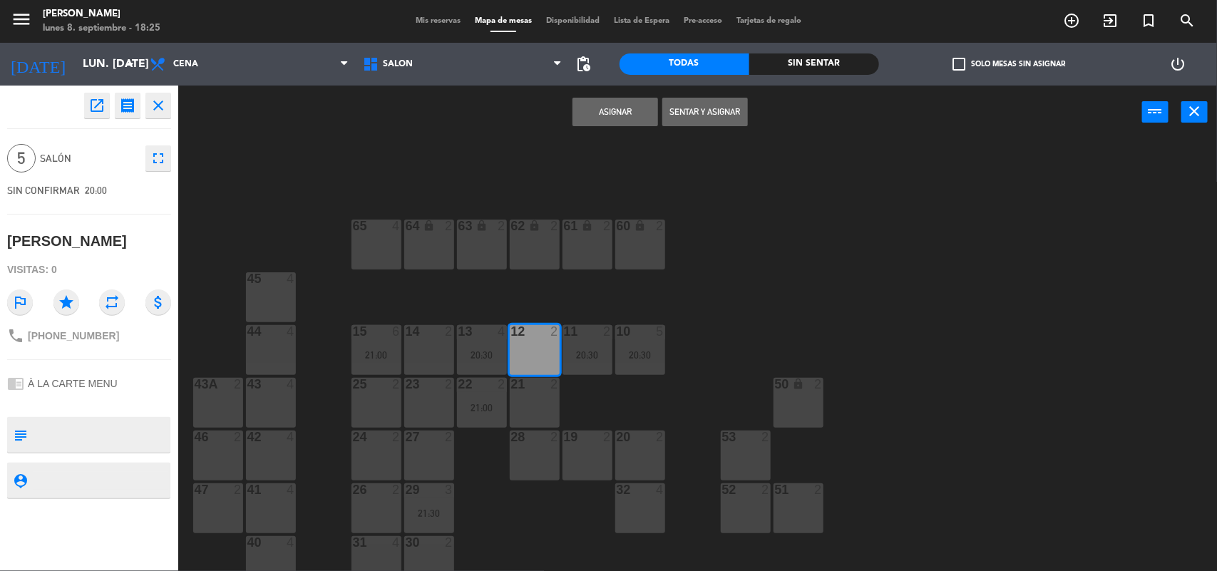
click at [605, 105] on button "Asignar" at bounding box center [616, 112] width 86 height 29
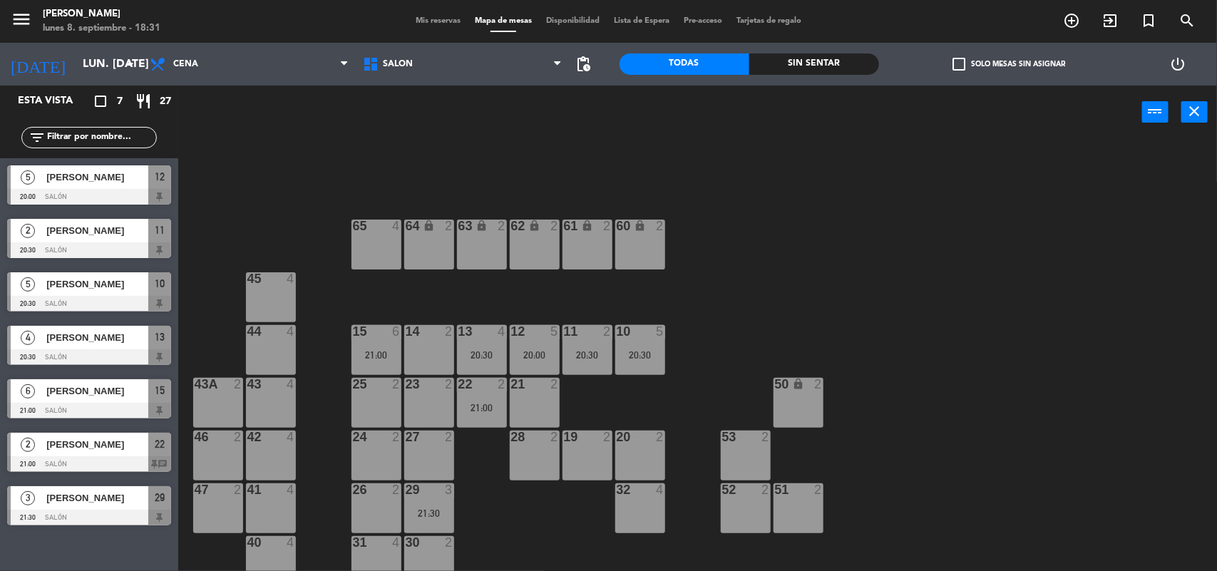
click at [410, 17] on span "Mis reservas" at bounding box center [438, 21] width 59 height 8
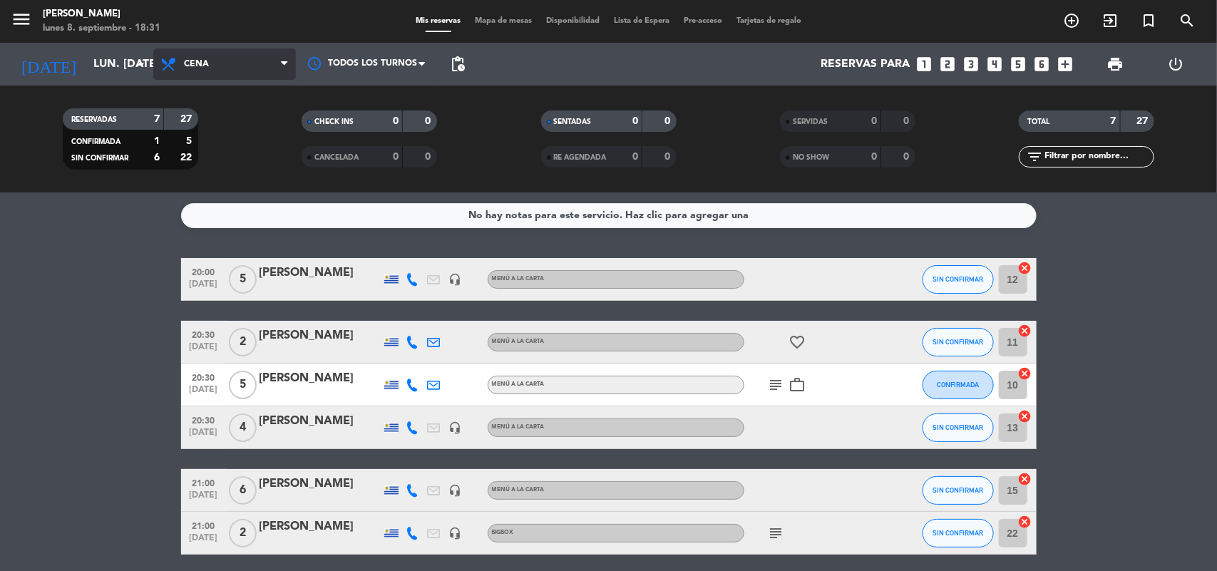
click at [188, 68] on span "Cena" at bounding box center [196, 64] width 25 height 10
click at [219, 123] on div "menu [PERSON_NAME] lunes 8. septiembre - 18:31 Mis reservas Mapa de mesas Dispo…" at bounding box center [608, 96] width 1217 height 193
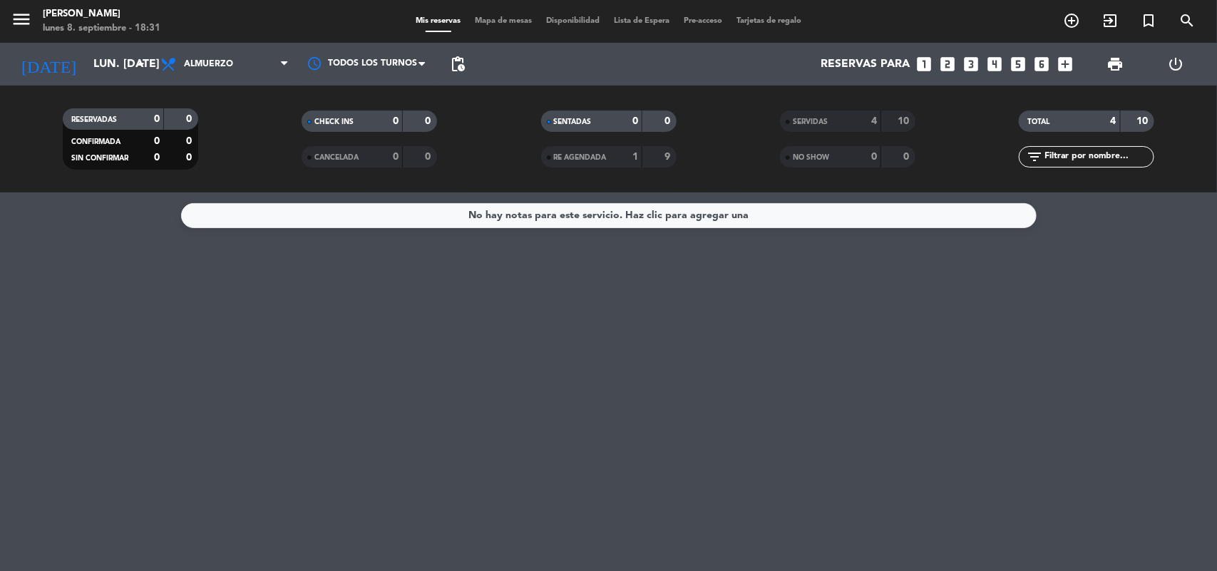
click at [824, 115] on div "SERVIDAS" at bounding box center [817, 121] width 66 height 16
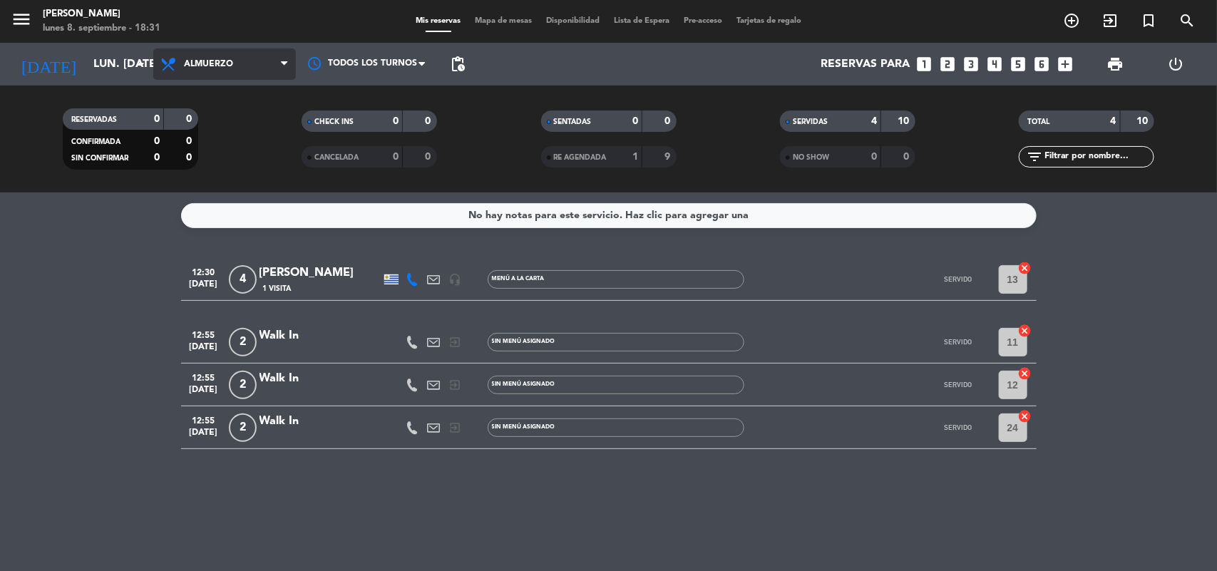
click at [208, 63] on span "Almuerzo" at bounding box center [208, 64] width 49 height 10
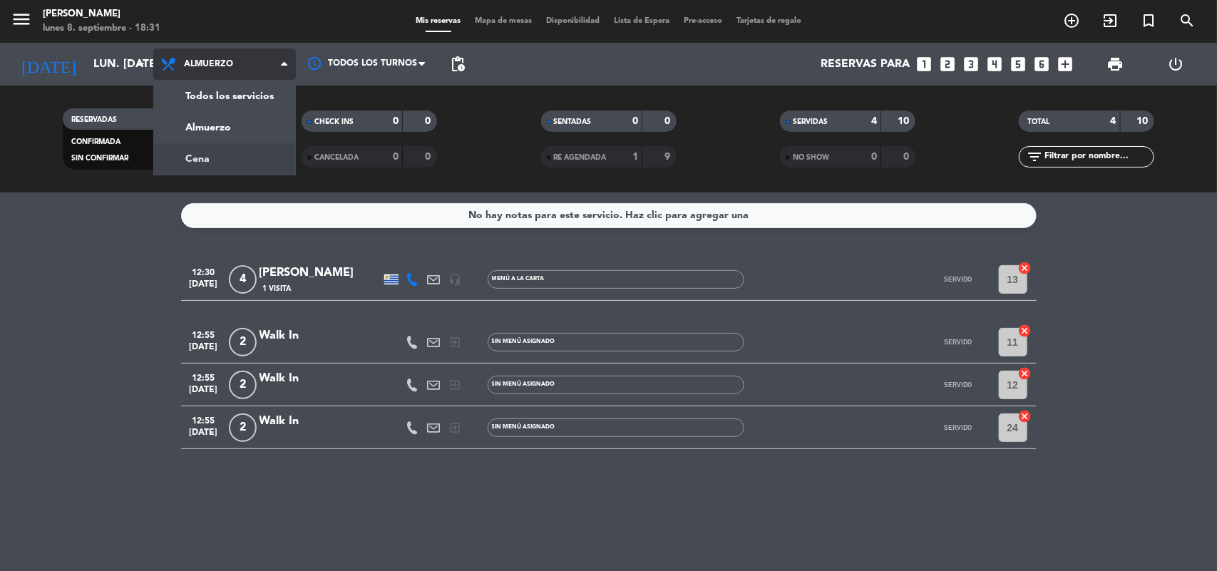
click at [255, 165] on div "menu [PERSON_NAME] lunes 8. septiembre - 18:31 Mis reservas Mapa de mesas Dispo…" at bounding box center [608, 96] width 1217 height 193
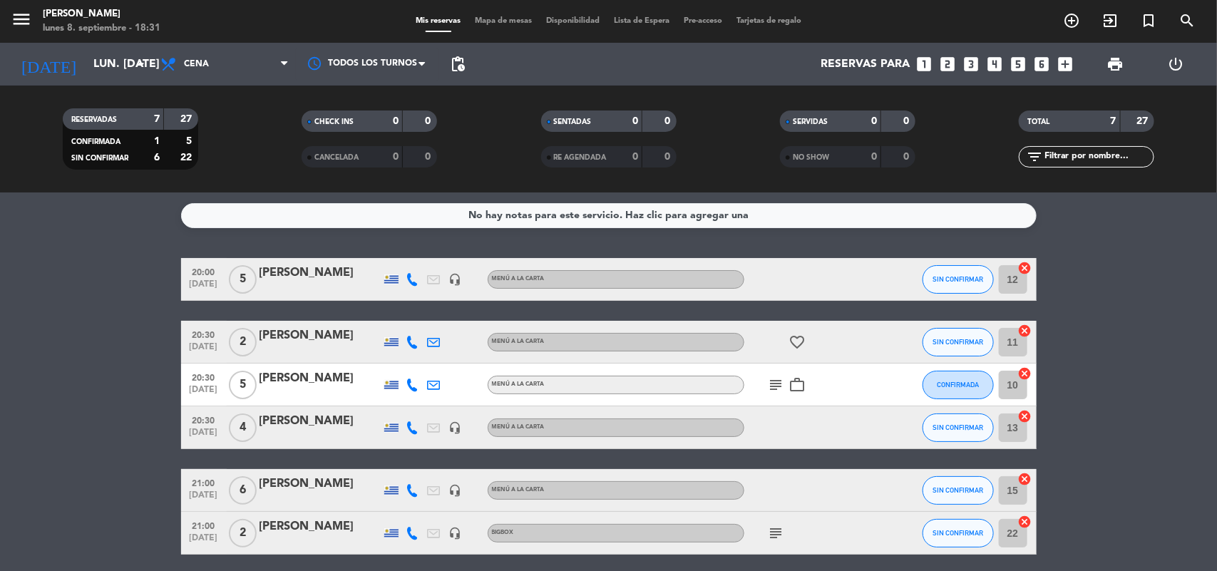
click at [489, 21] on span "Mapa de mesas" at bounding box center [503, 21] width 71 height 8
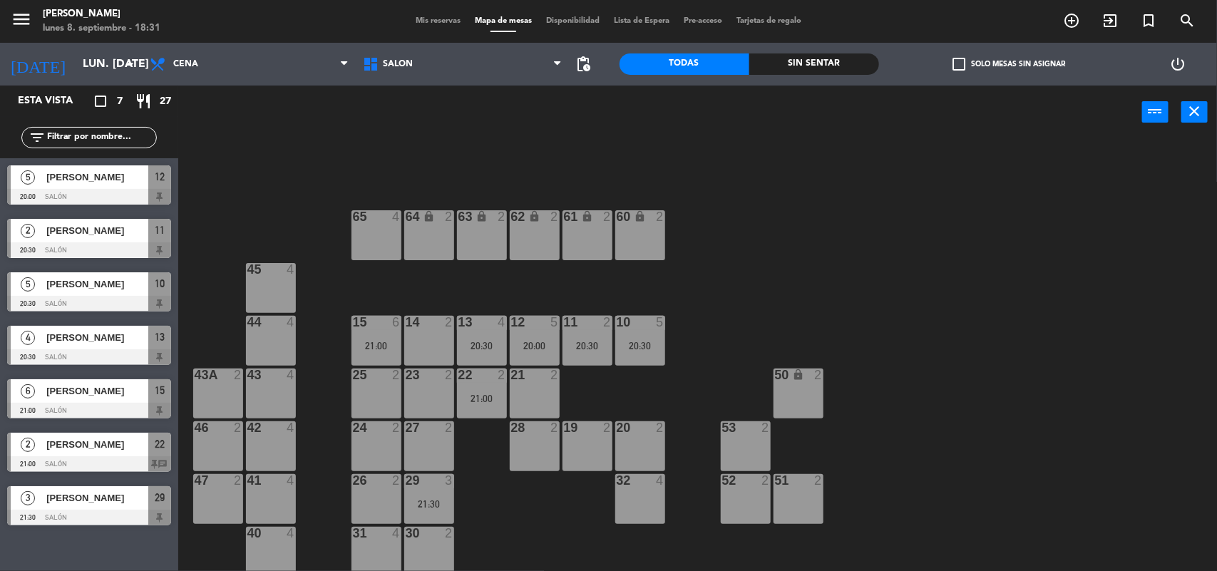
scroll to position [12, 0]
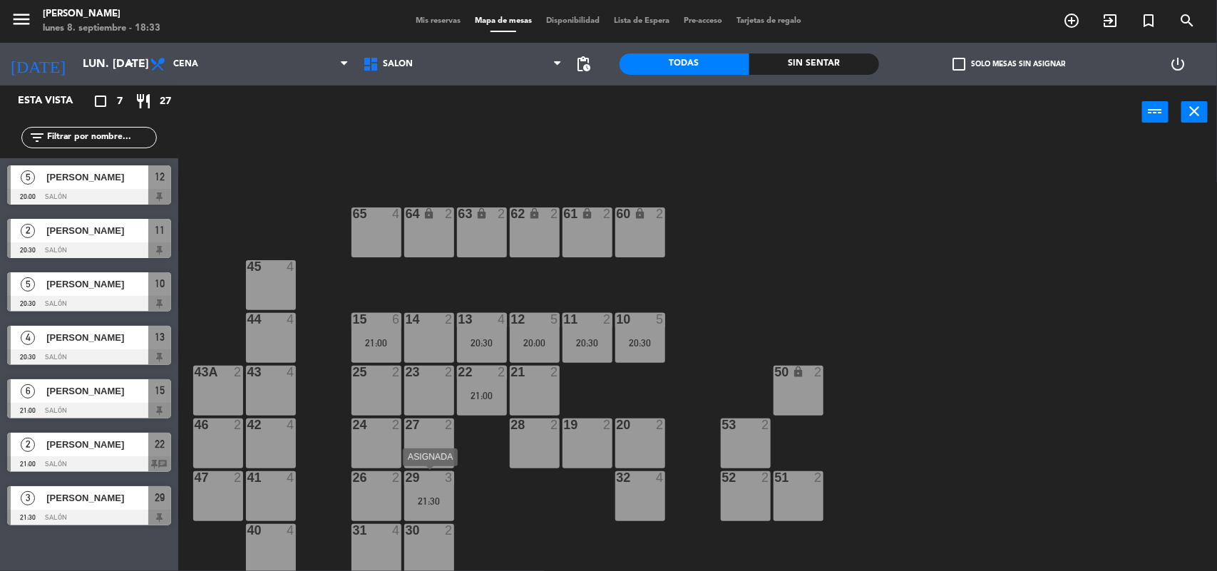
click at [429, 491] on div "29 3 21:30" at bounding box center [429, 496] width 50 height 50
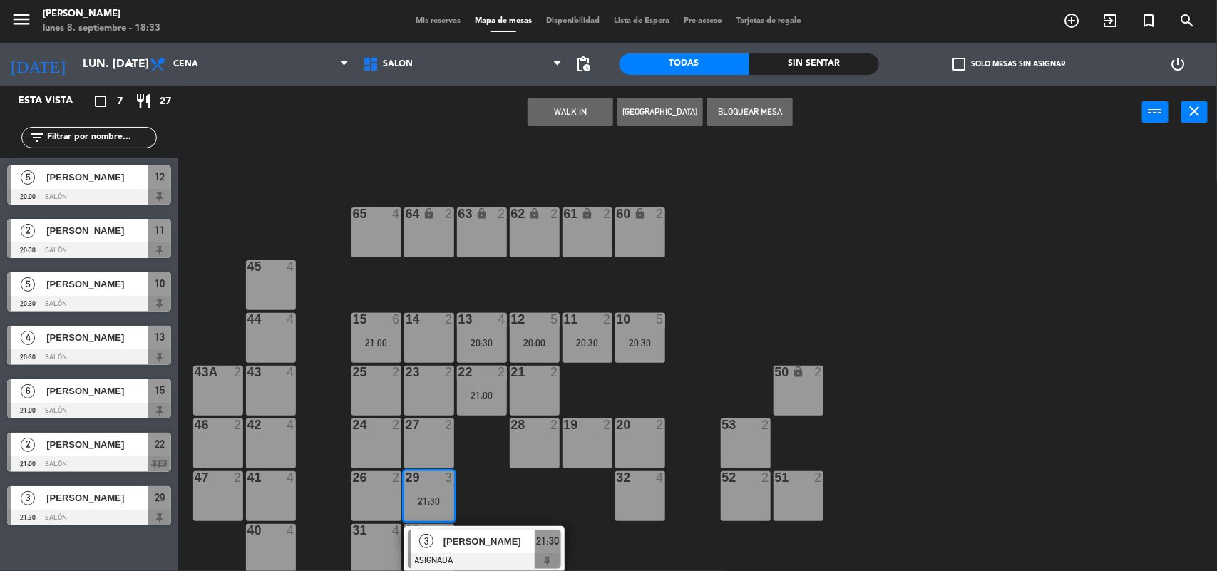
click at [476, 469] on div "64 lock 2 63 lock 2 62 lock 2 61 lock 2 60 lock 2 65 4 45 4 10 5 20:30 15 6 21:…" at bounding box center [703, 357] width 1027 height 432
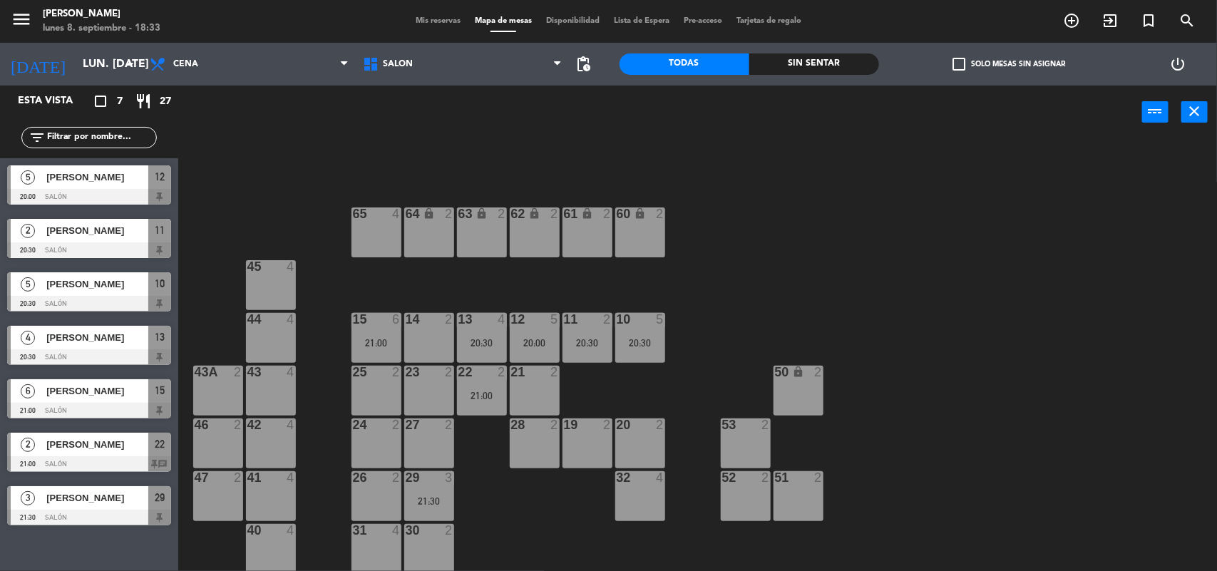
click at [423, 496] on div "21:30" at bounding box center [429, 501] width 50 height 10
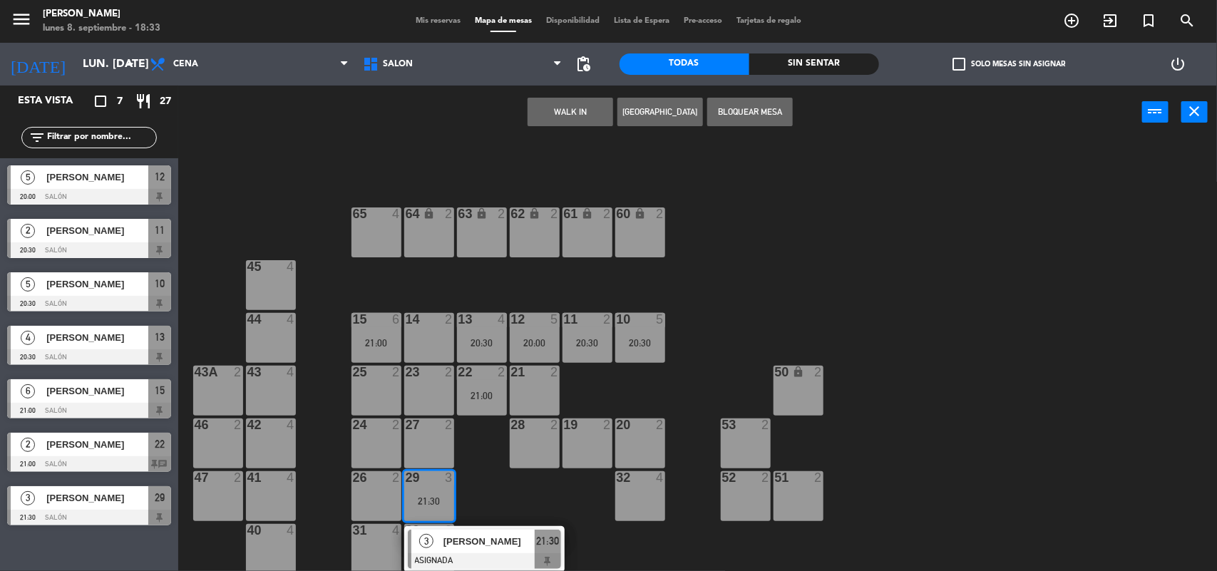
click at [651, 500] on div "32 4" at bounding box center [640, 496] width 50 height 50
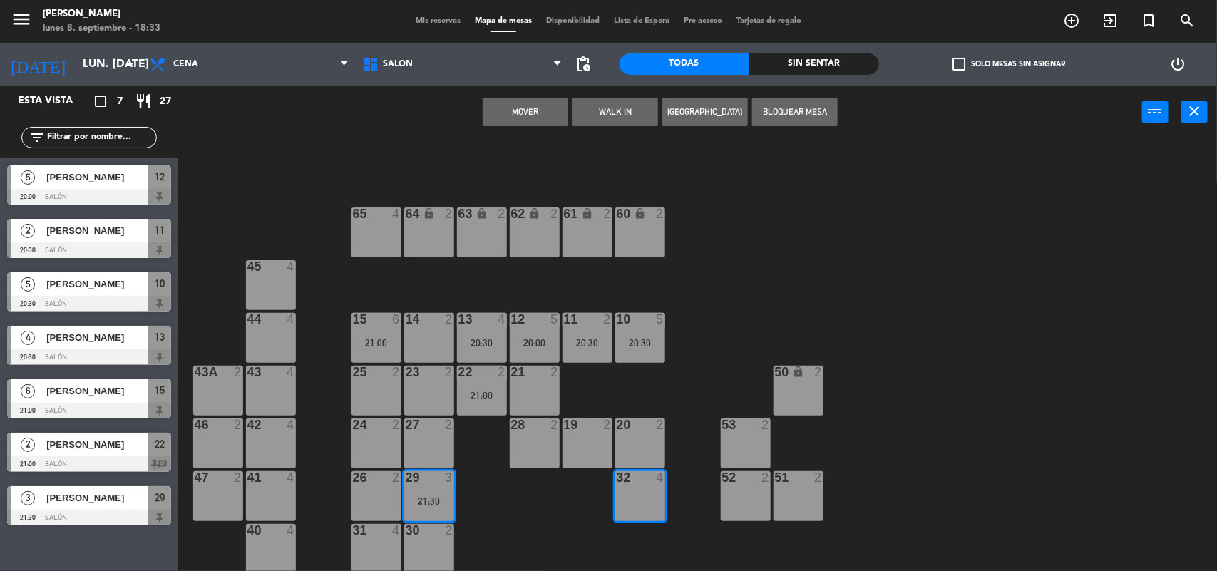
click at [538, 111] on button "Mover" at bounding box center [526, 112] width 86 height 29
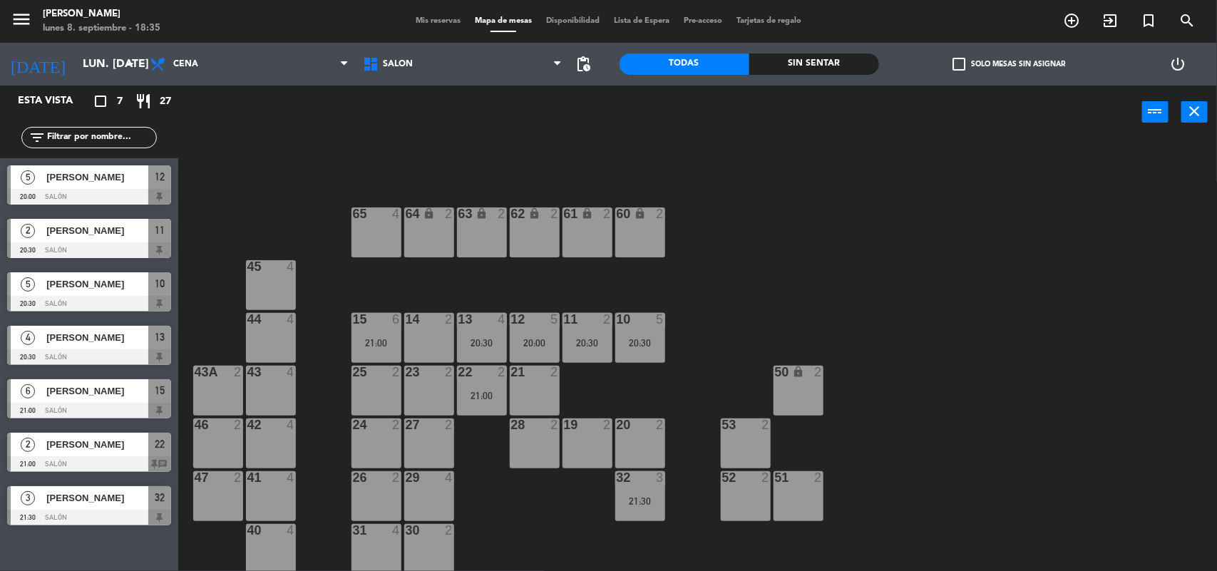
click at [479, 362] on div "64 lock 2 63 lock 2 62 lock 2 61 lock 2 60 lock 2 65 4 45 4 10 5 20:30 15 6 21:…" at bounding box center [703, 357] width 1027 height 432
click at [496, 378] on div "2" at bounding box center [506, 372] width 24 height 13
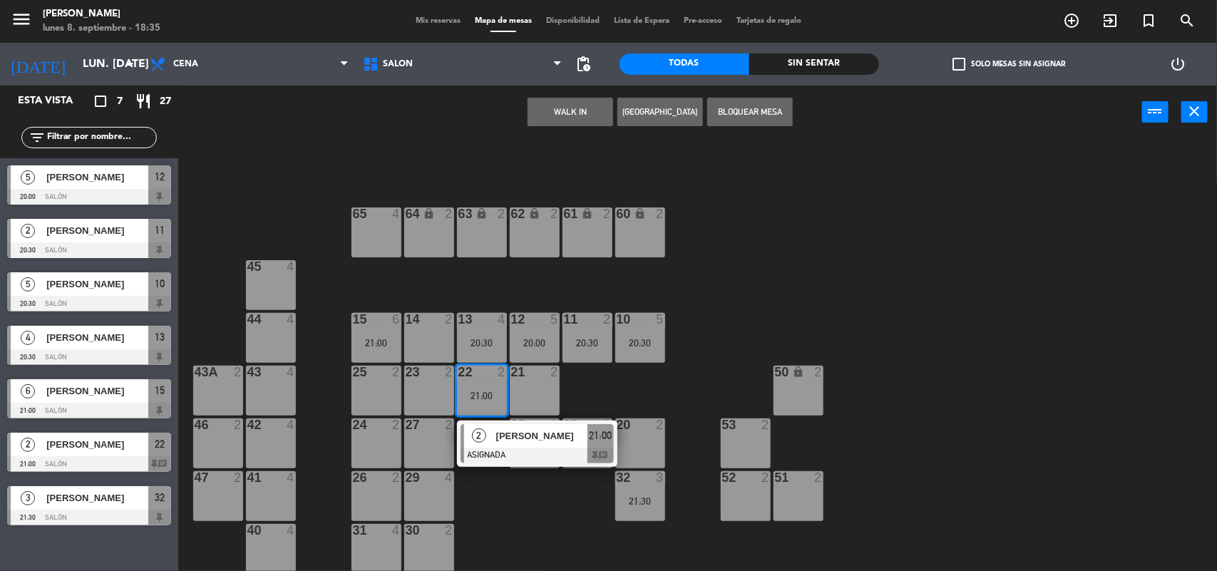
click at [533, 442] on span "[PERSON_NAME]" at bounding box center [541, 436] width 91 height 15
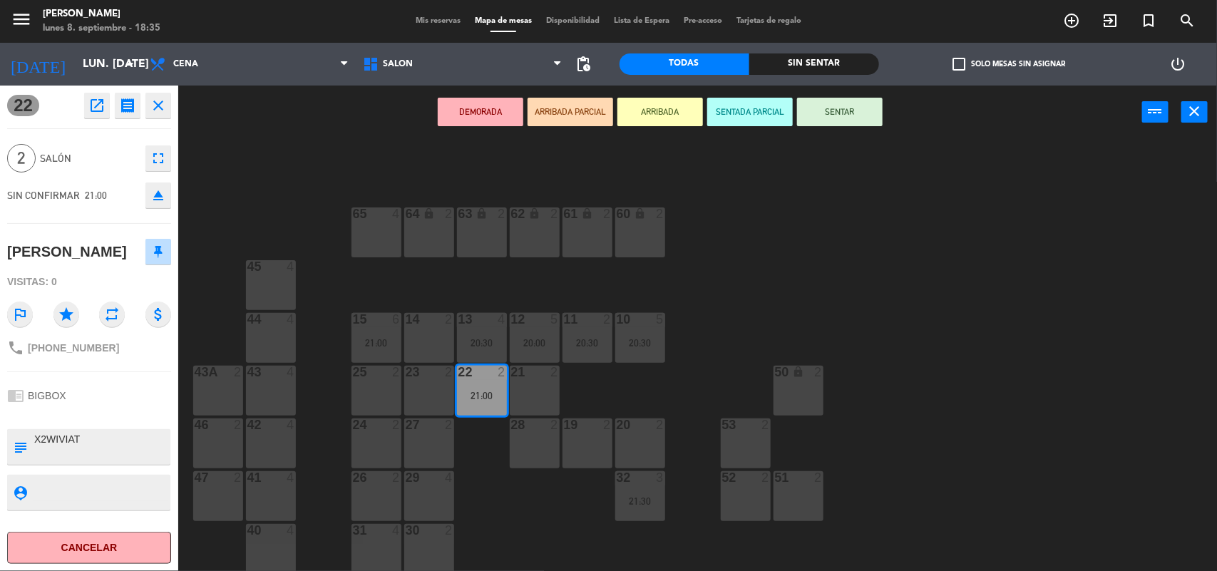
click at [918, 252] on div "64 lock 2 63 lock 2 62 lock 2 61 lock 2 60 lock 2 65 4 45 4 10 5 20:30 15 6 21:…" at bounding box center [703, 357] width 1027 height 432
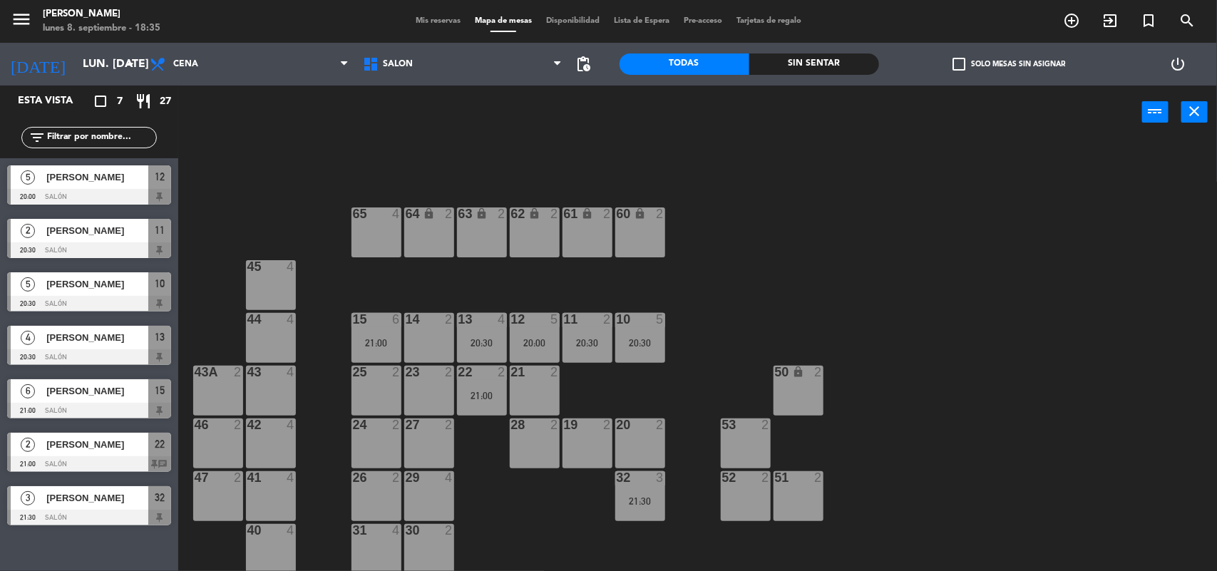
click at [498, 387] on div "22 2 21:00" at bounding box center [482, 391] width 50 height 50
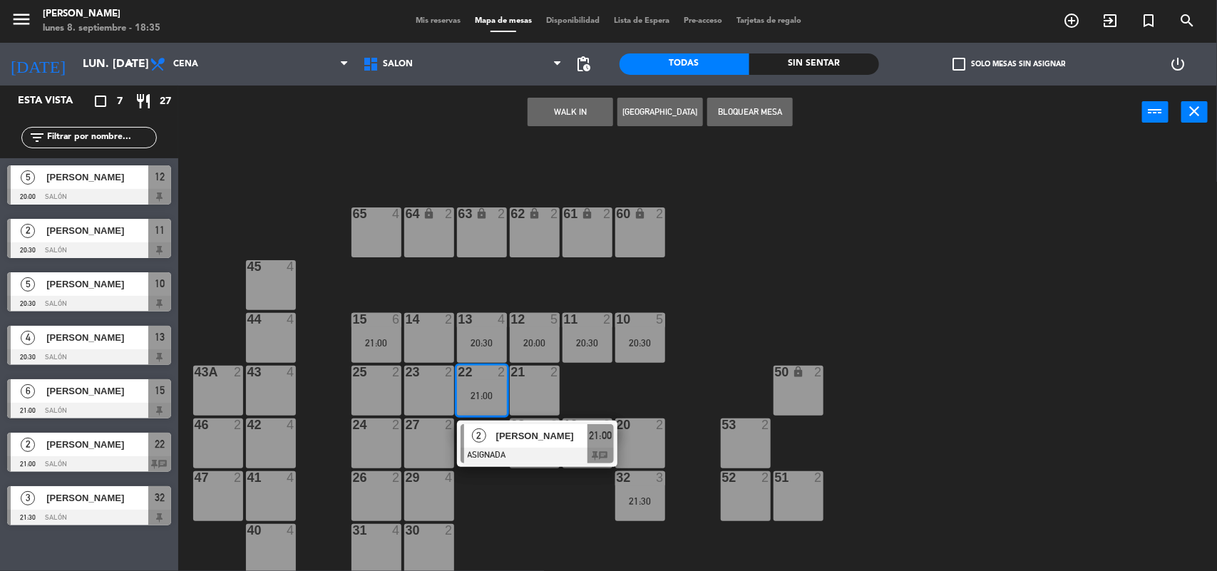
click at [526, 435] on span "[PERSON_NAME]" at bounding box center [541, 436] width 91 height 15
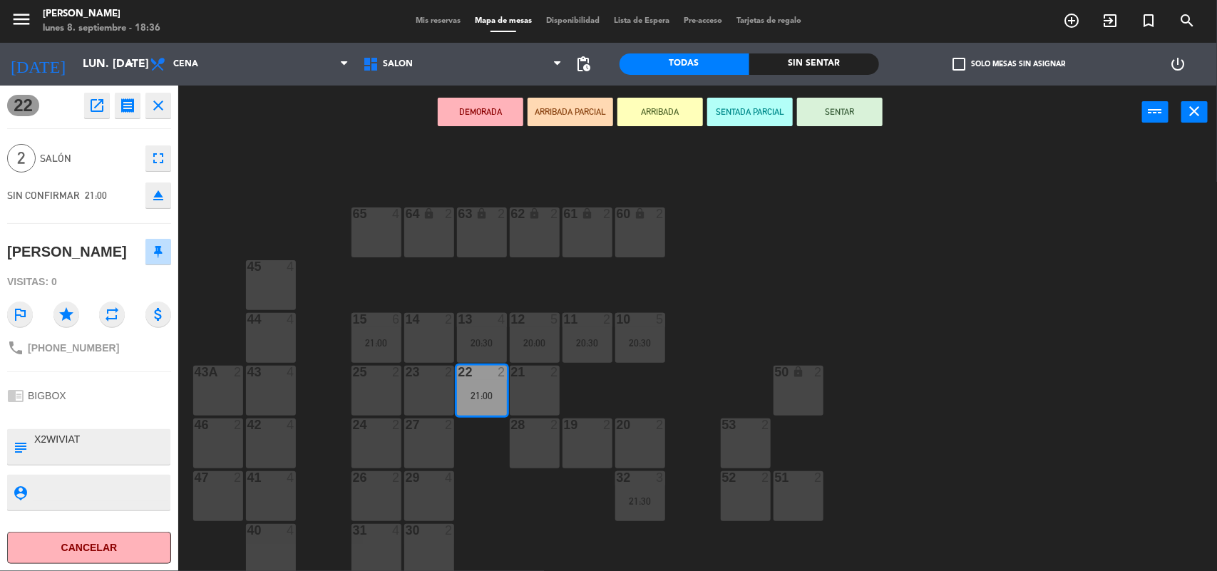
click at [890, 323] on div "64 lock 2 63 lock 2 62 lock 2 61 lock 2 60 lock 2 65 4 45 4 10 5 20:30 15 6 21:…" at bounding box center [703, 357] width 1027 height 432
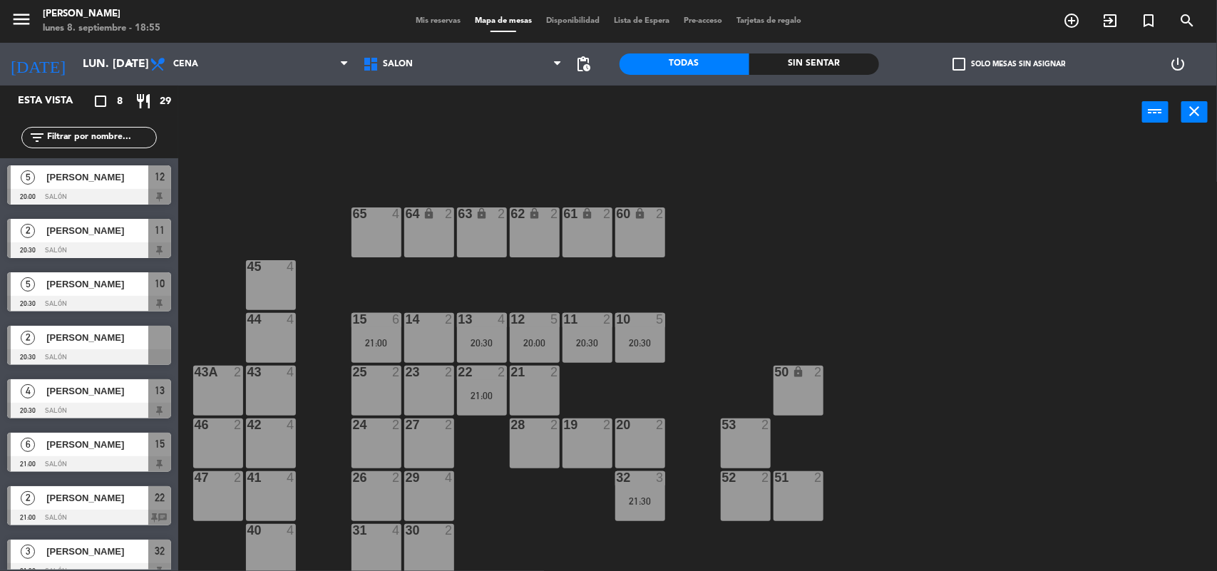
click at [430, 18] on span "Mis reservas" at bounding box center [438, 21] width 59 height 8
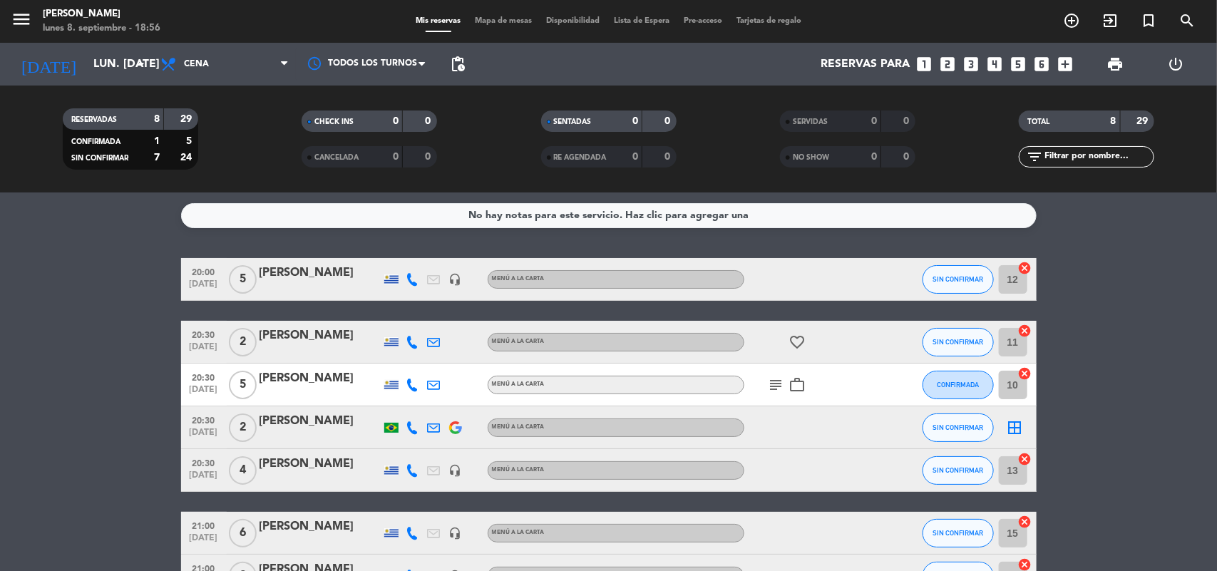
scroll to position [160, 0]
